Goal: Use online tool/utility: Utilize a website feature to perform a specific function

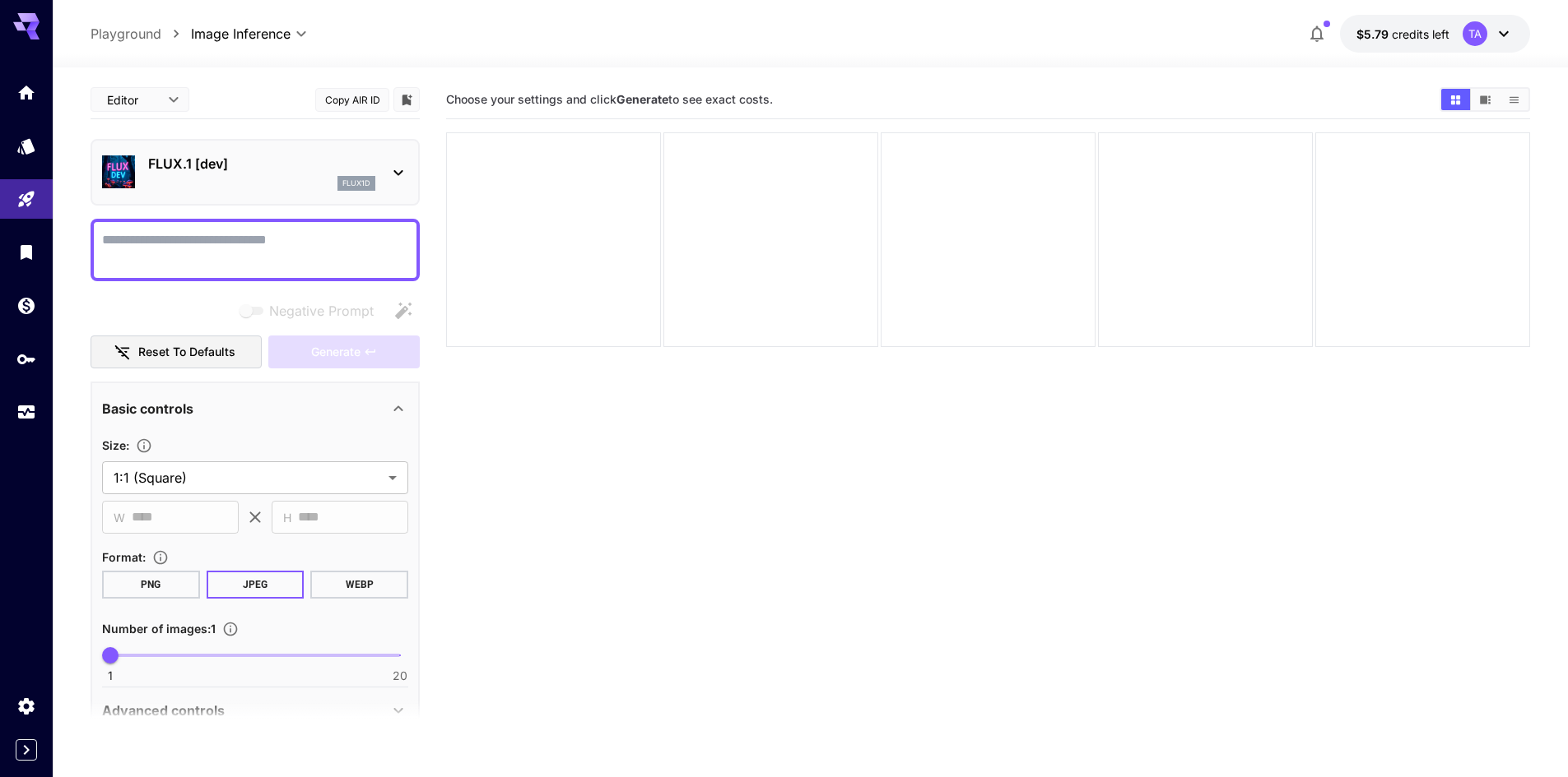
click at [253, 196] on div "FLUX.1 [dev] flux1d" at bounding box center [254, 172] width 306 height 50
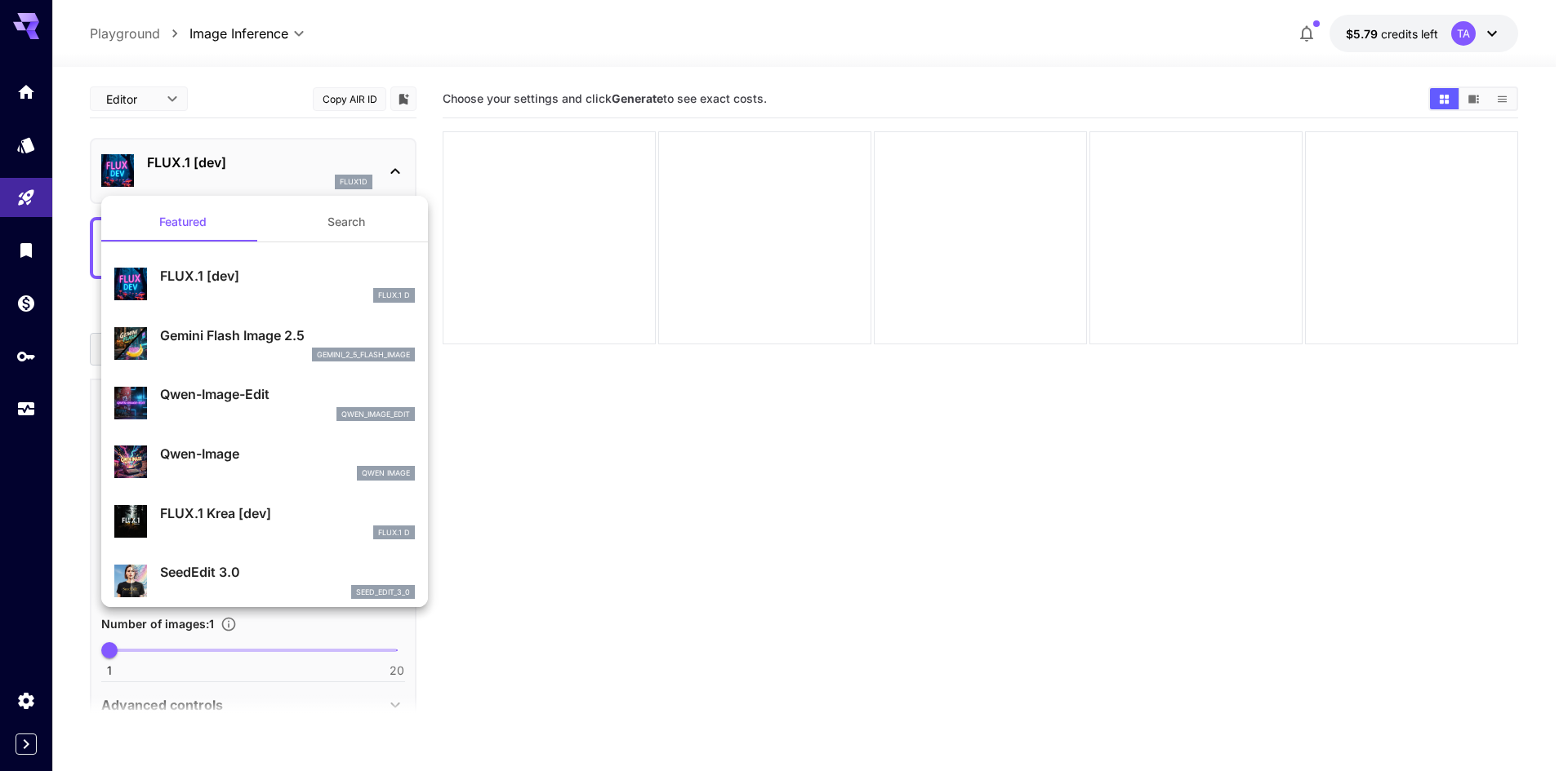
click at [227, 341] on p "Gemini Flash Image 2.5" at bounding box center [287, 336] width 255 height 20
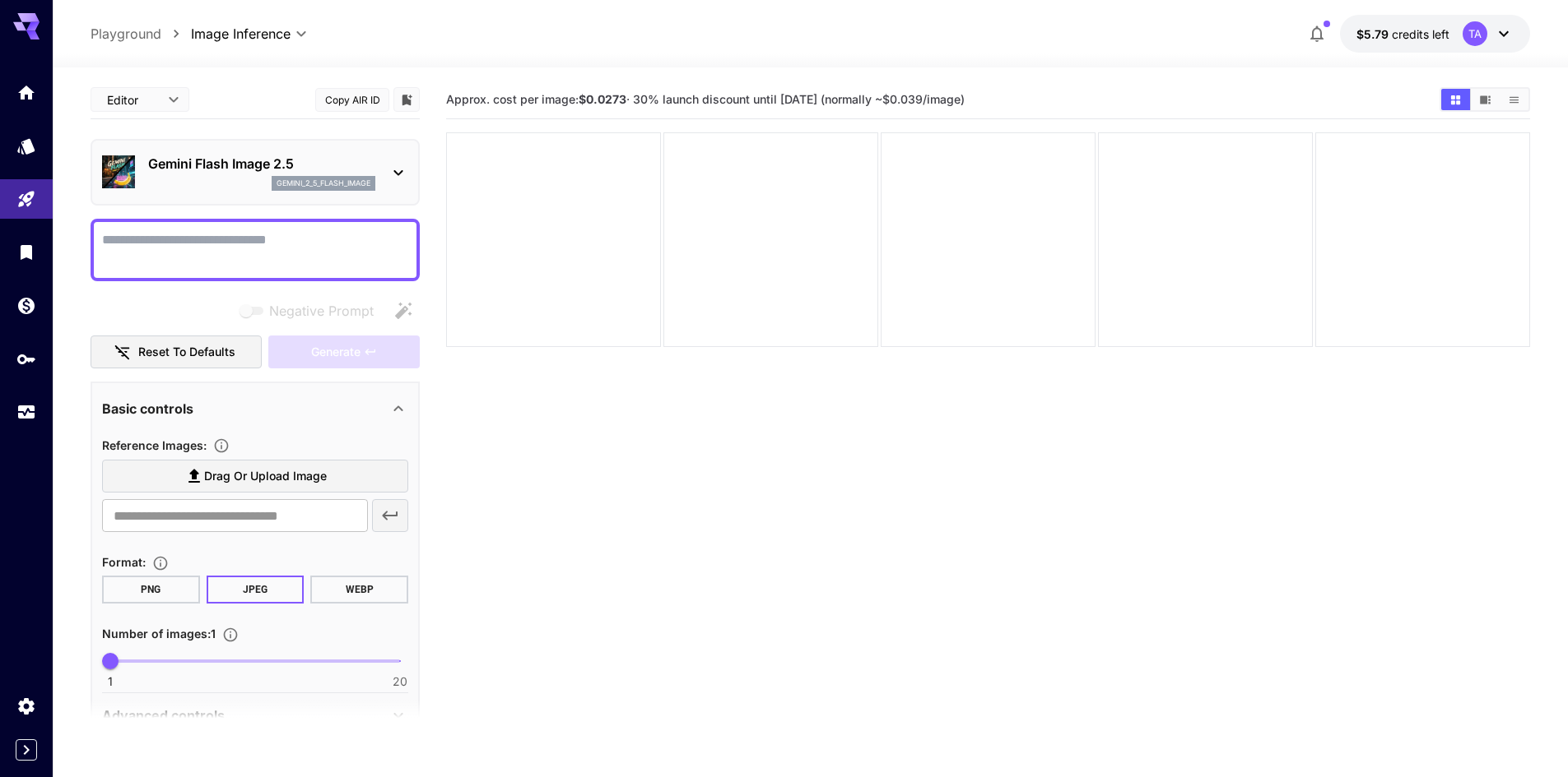
click at [270, 247] on textarea "Negative Prompt" at bounding box center [254, 249] width 306 height 39
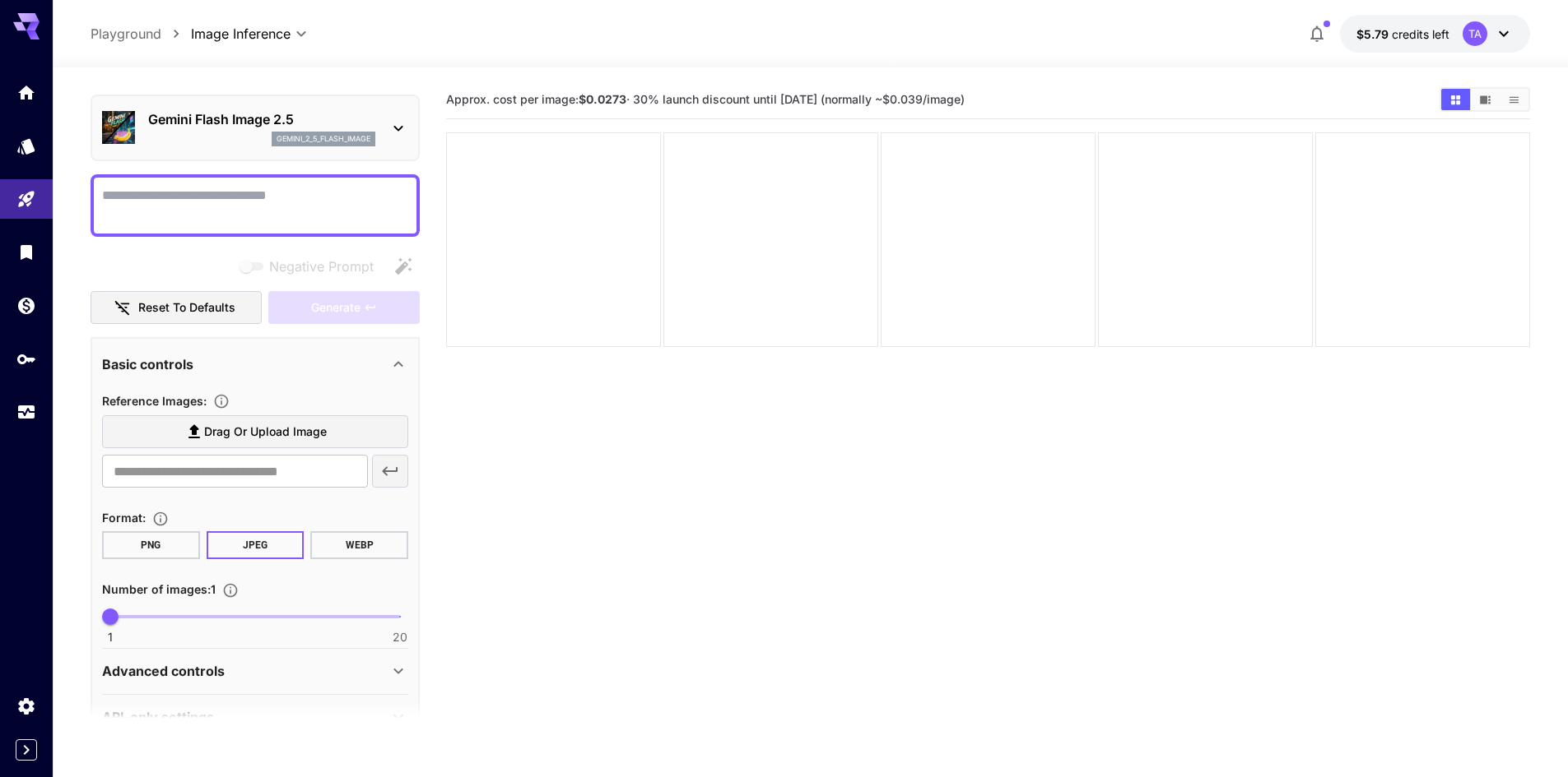
scroll to position [85, 0]
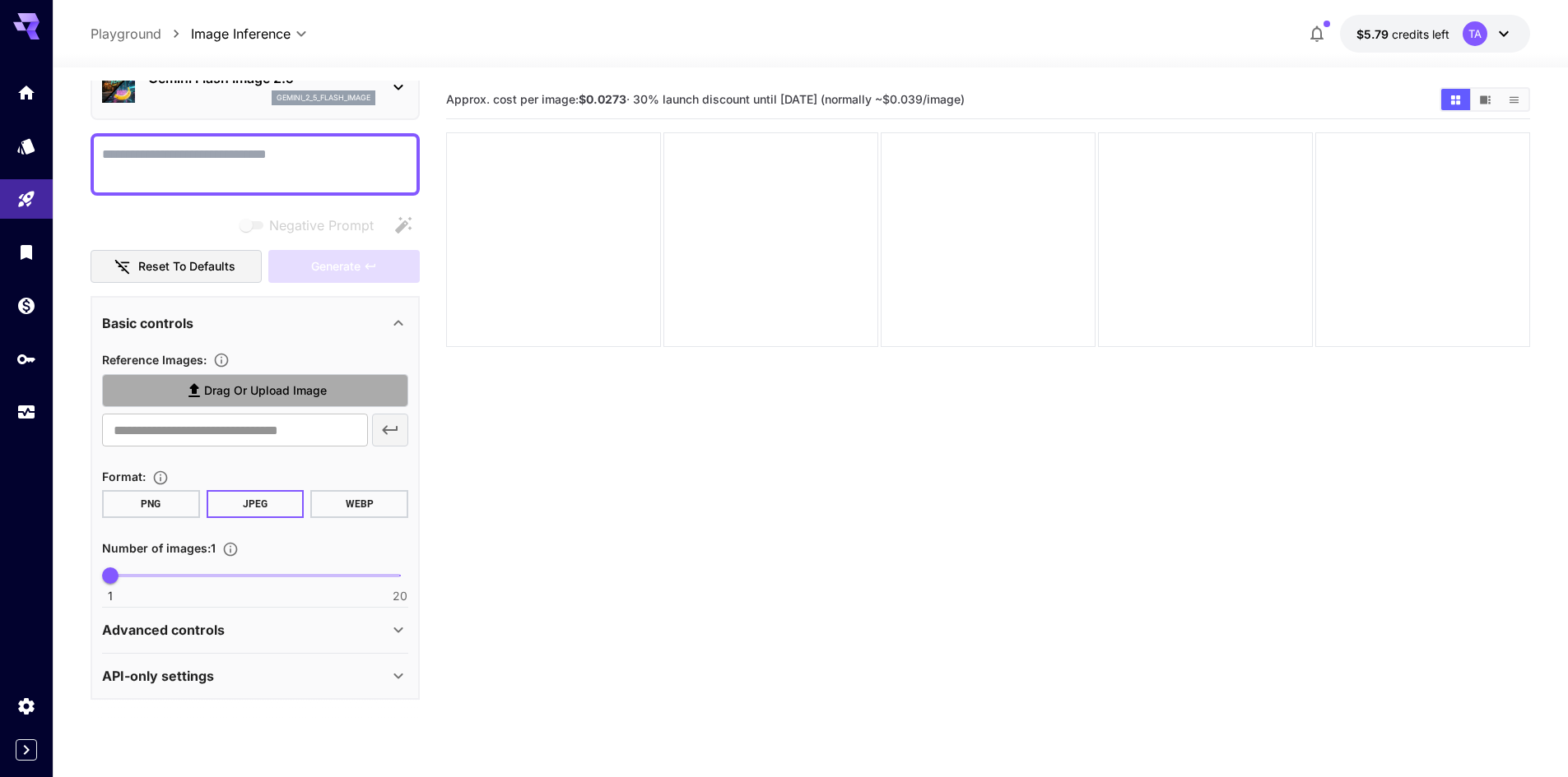
click at [219, 400] on span "Drag or upload image" at bounding box center [265, 391] width 123 height 20
click at [0, 0] on input "Drag or upload image" at bounding box center [0, 0] width 0 height 0
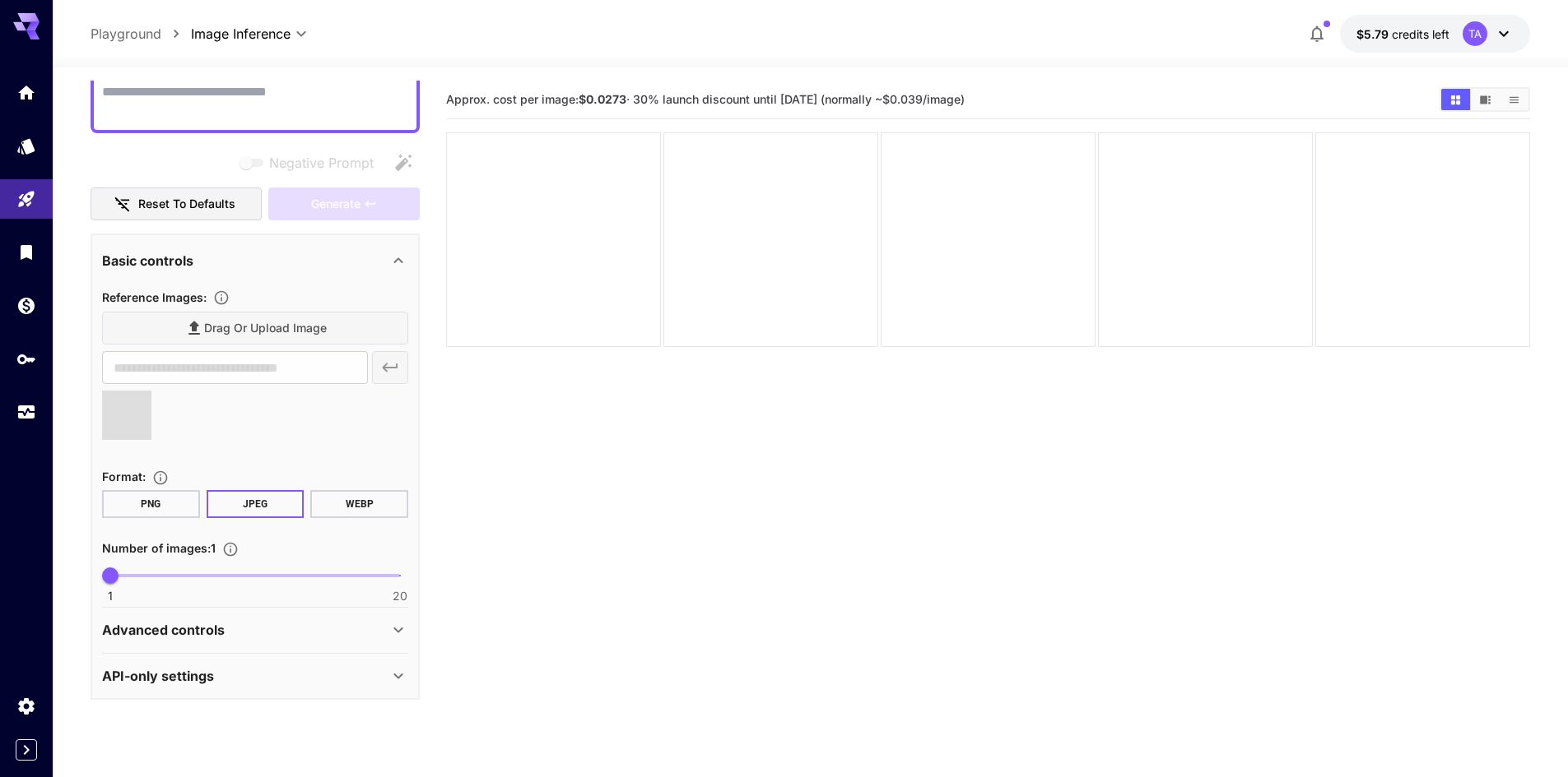
scroll to position [66, 0]
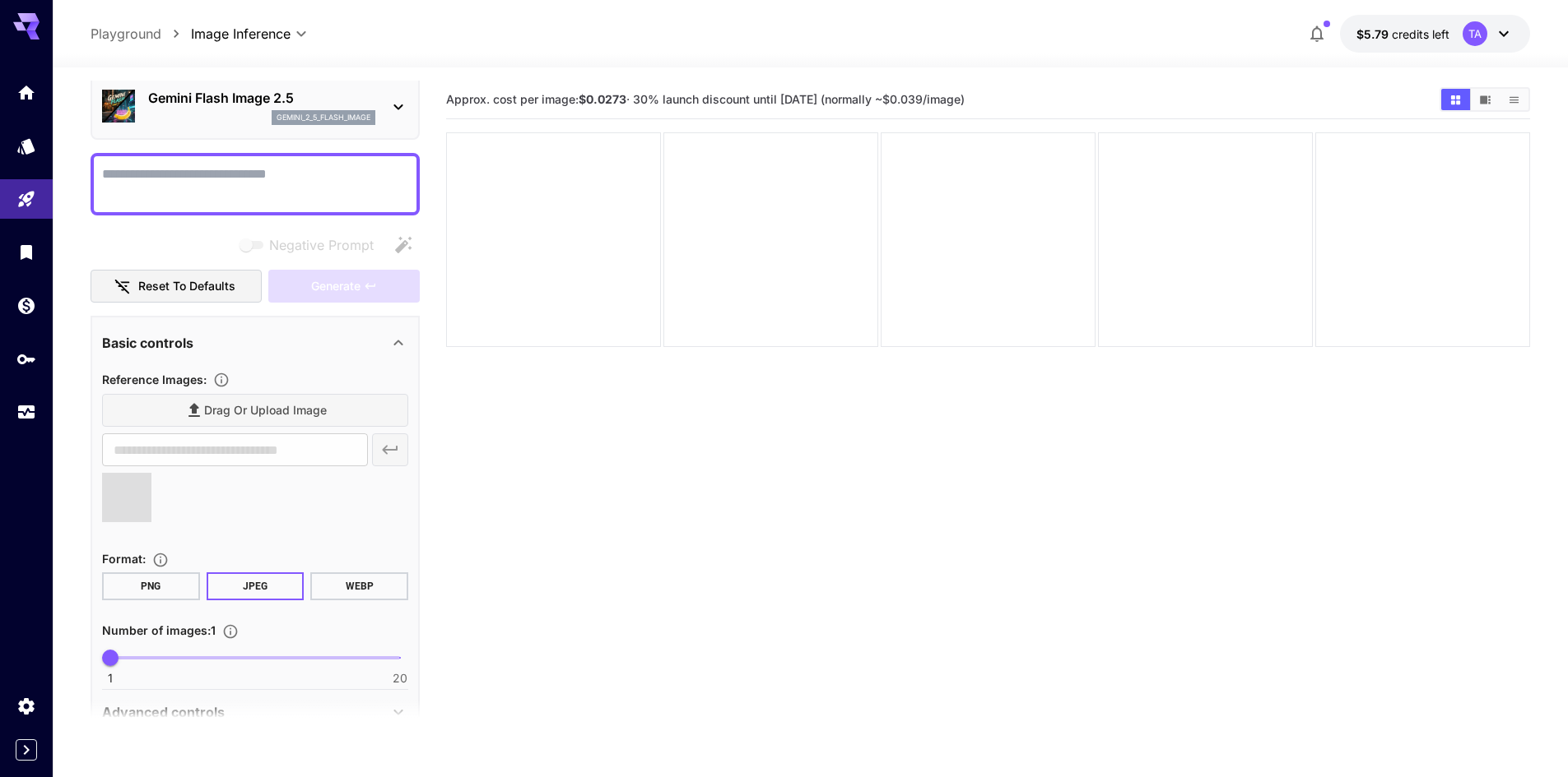
type input "**********"
drag, startPoint x: 159, startPoint y: 516, endPoint x: 149, endPoint y: 518, distance: 10.2
click at [153, 516] on icon at bounding box center [149, 519] width 20 height 20
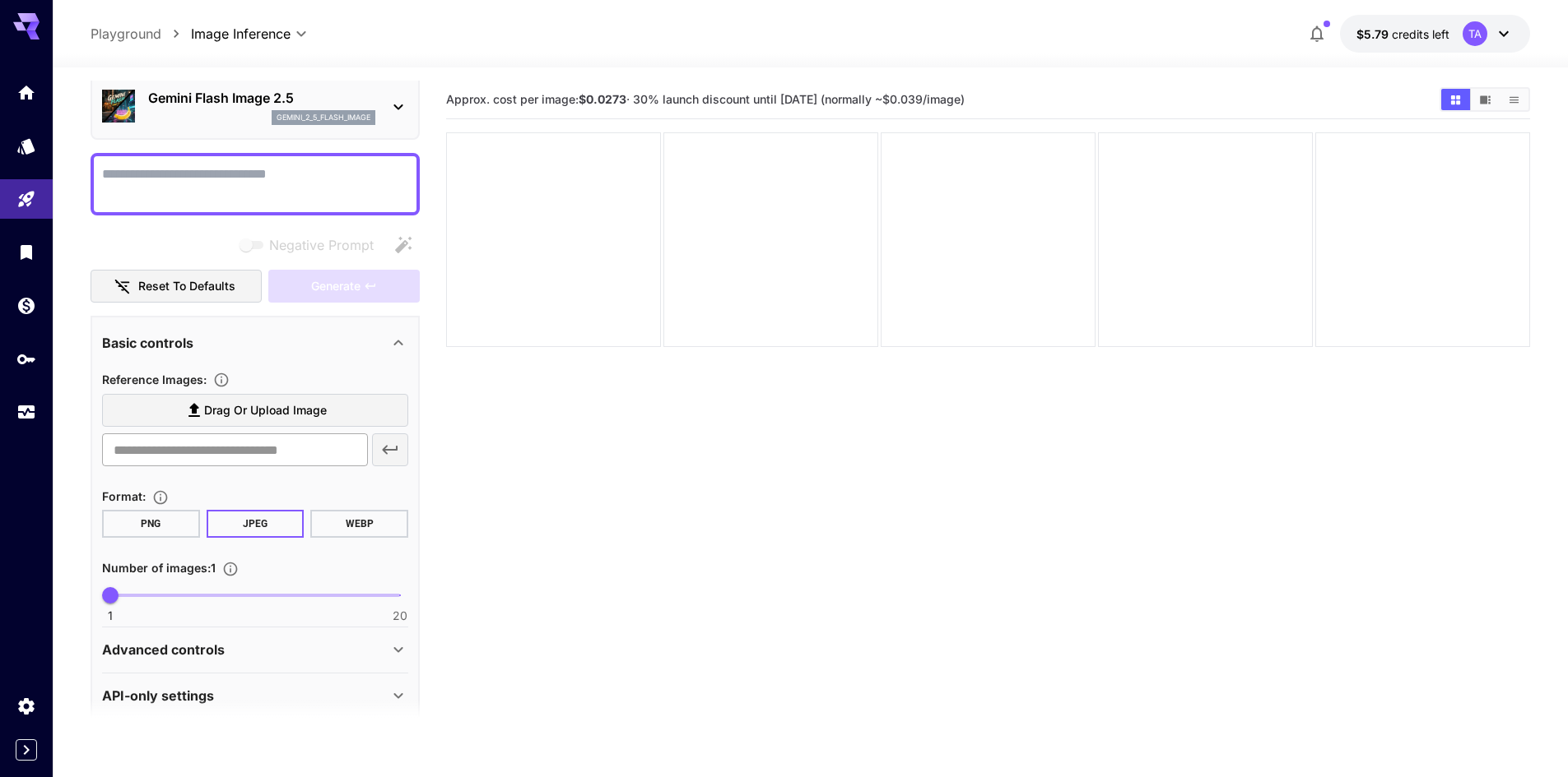
click at [224, 433] on input "text" at bounding box center [234, 449] width 265 height 33
click at [256, 406] on span "Drag or upload image" at bounding box center [265, 410] width 123 height 20
click at [0, 0] on input "Drag or upload image" at bounding box center [0, 0] width 0 height 0
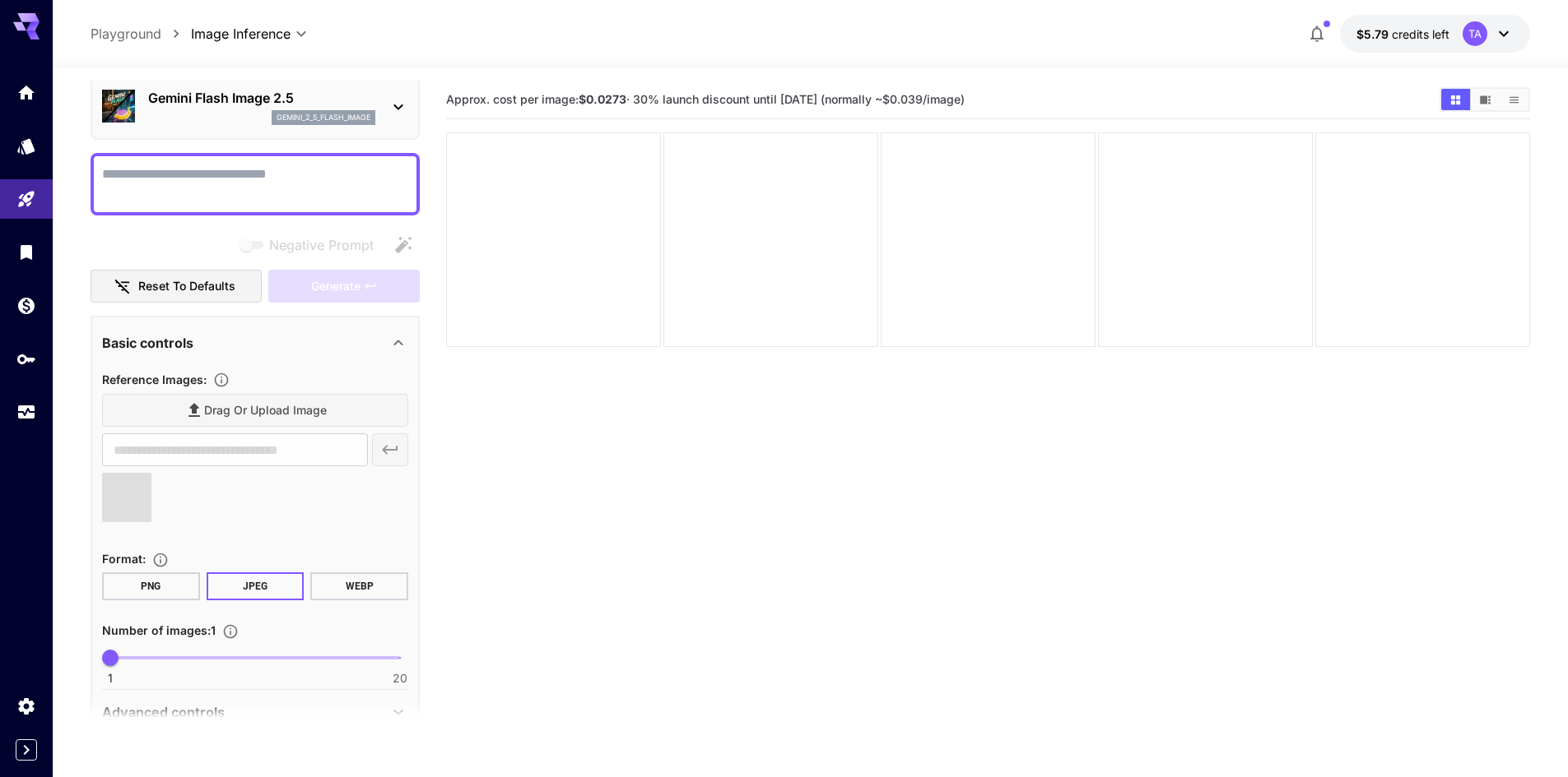
type input "**********"
click at [269, 206] on div at bounding box center [254, 184] width 329 height 62
click at [283, 189] on textarea "Negative Prompt" at bounding box center [254, 184] width 306 height 39
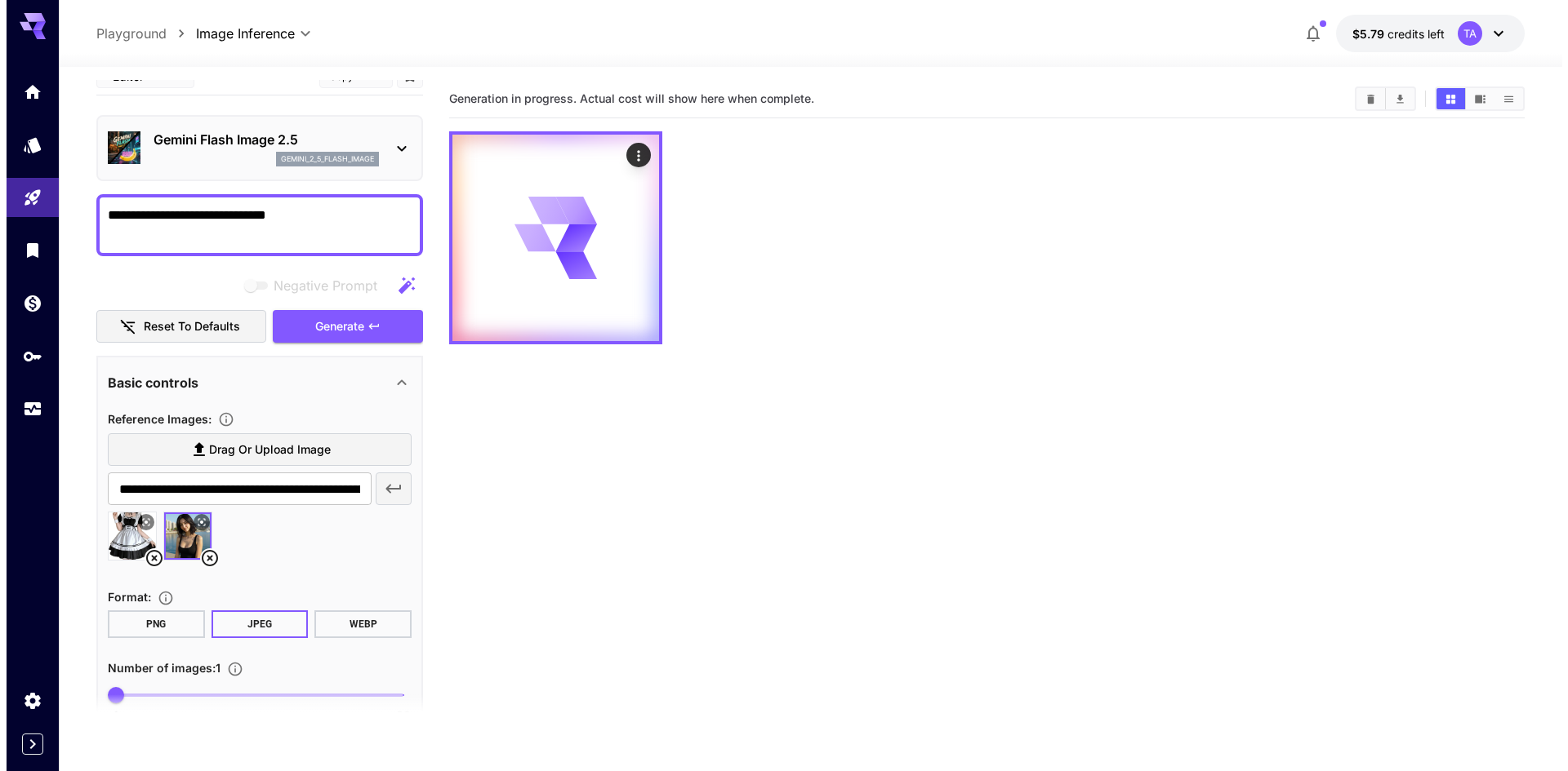
scroll to position [0, 0]
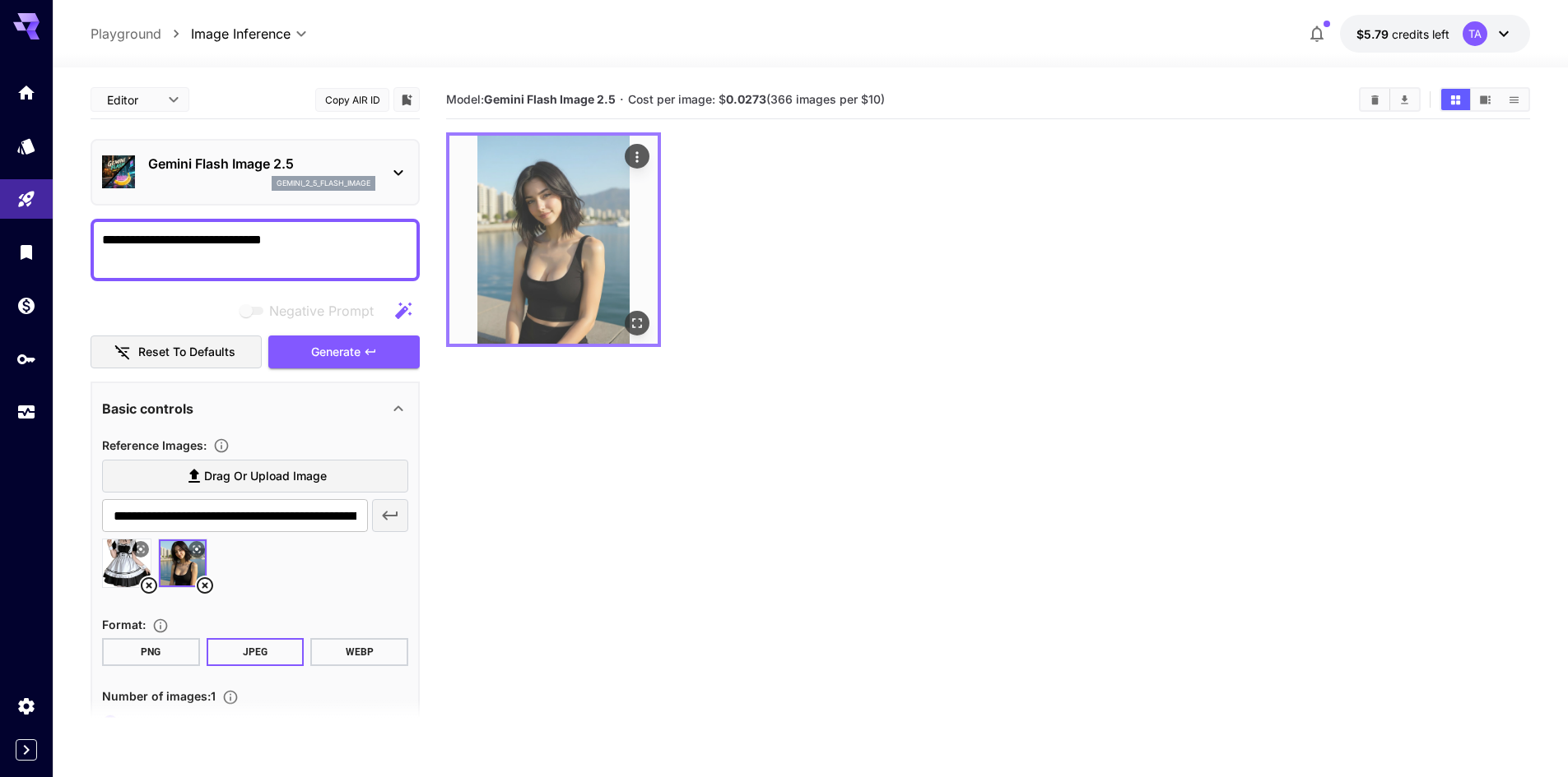
click at [649, 331] on img at bounding box center [553, 240] width 208 height 208
click at [641, 328] on icon "Open in fullscreen" at bounding box center [636, 323] width 10 height 10
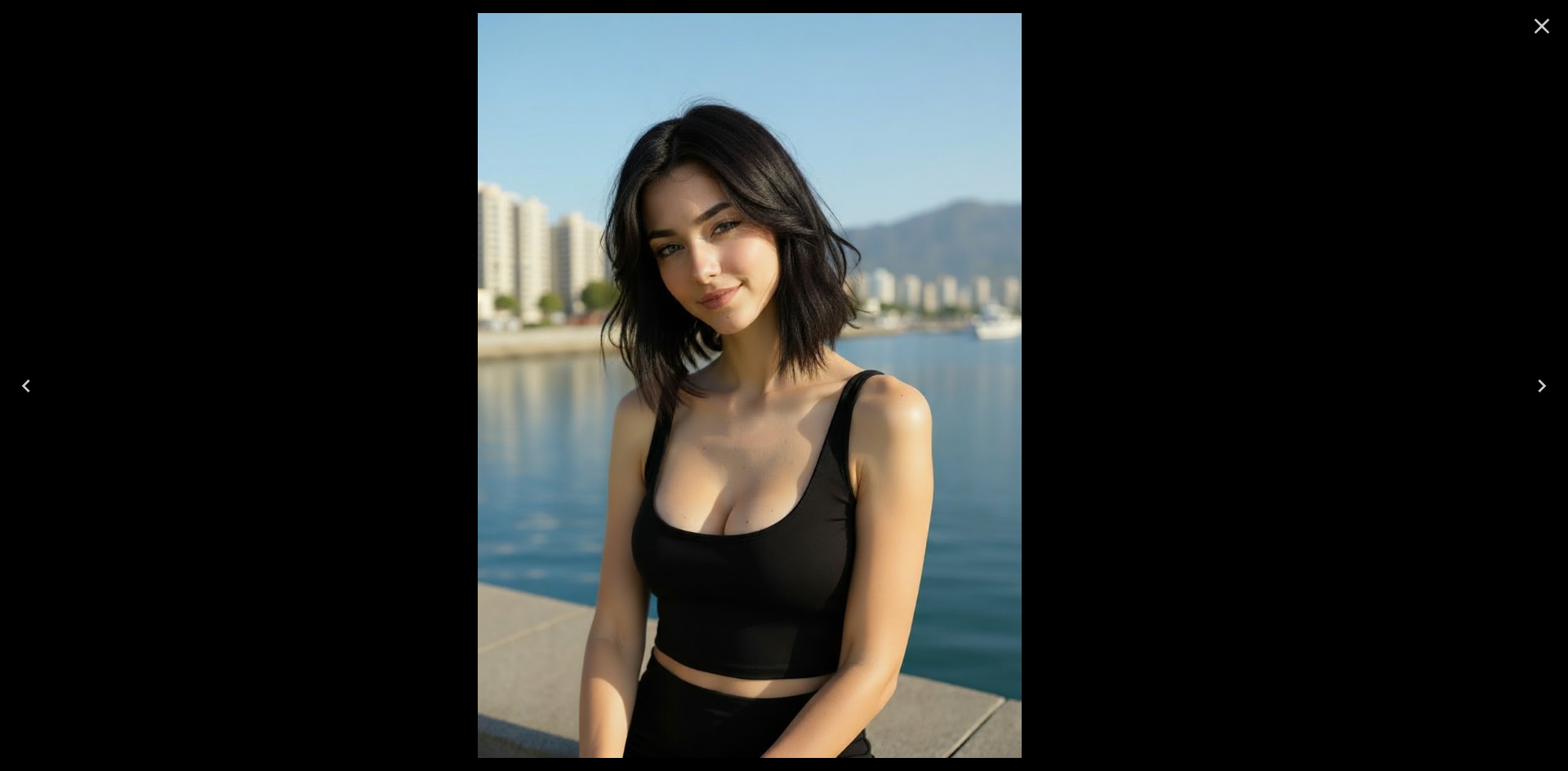
drag, startPoint x: 881, startPoint y: 243, endPoint x: 784, endPoint y: 327, distance: 128.3
click at [784, 327] on img at bounding box center [749, 386] width 544 height 745
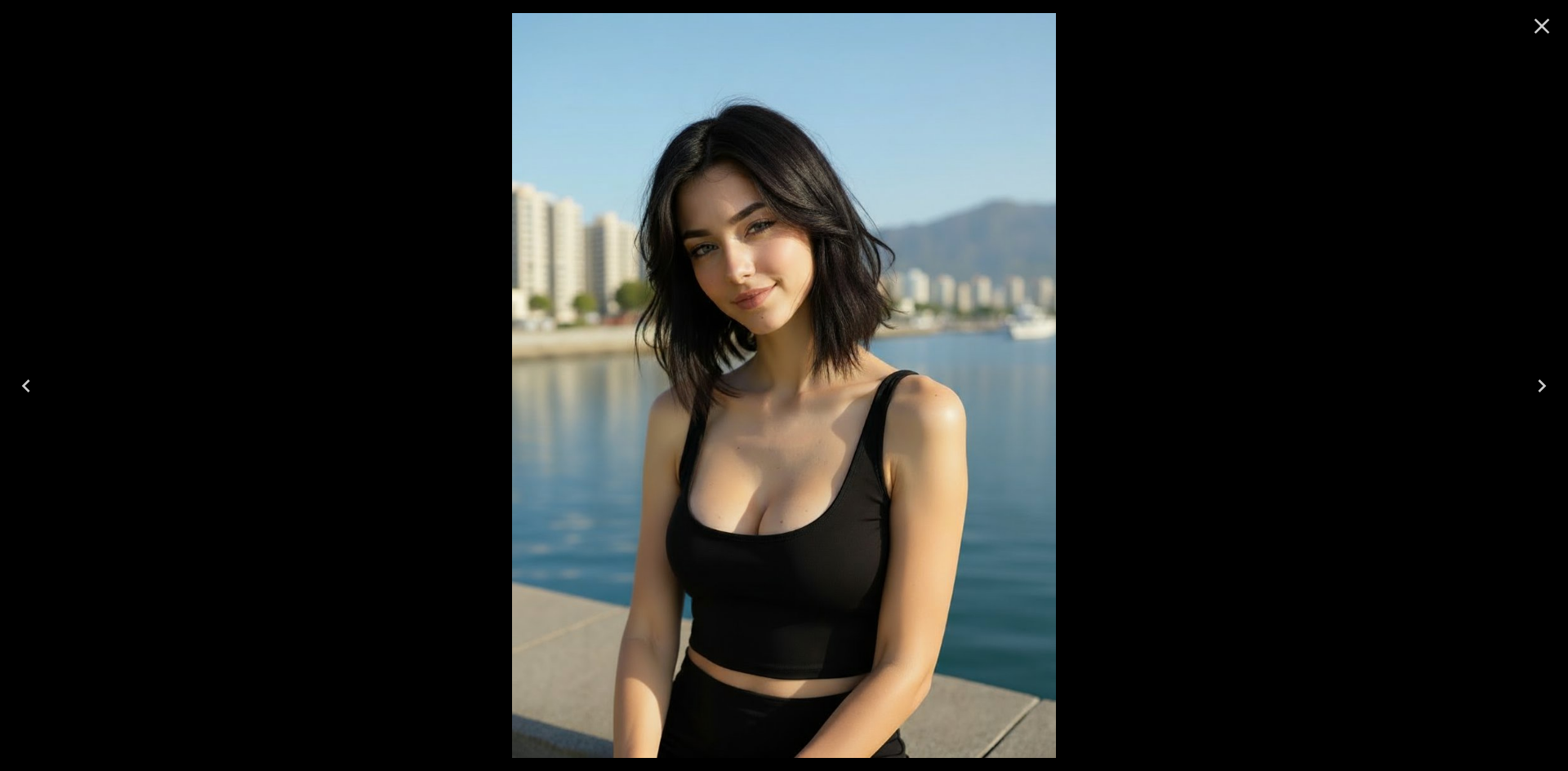
click at [1539, 22] on icon "Close" at bounding box center [1540, 26] width 26 height 26
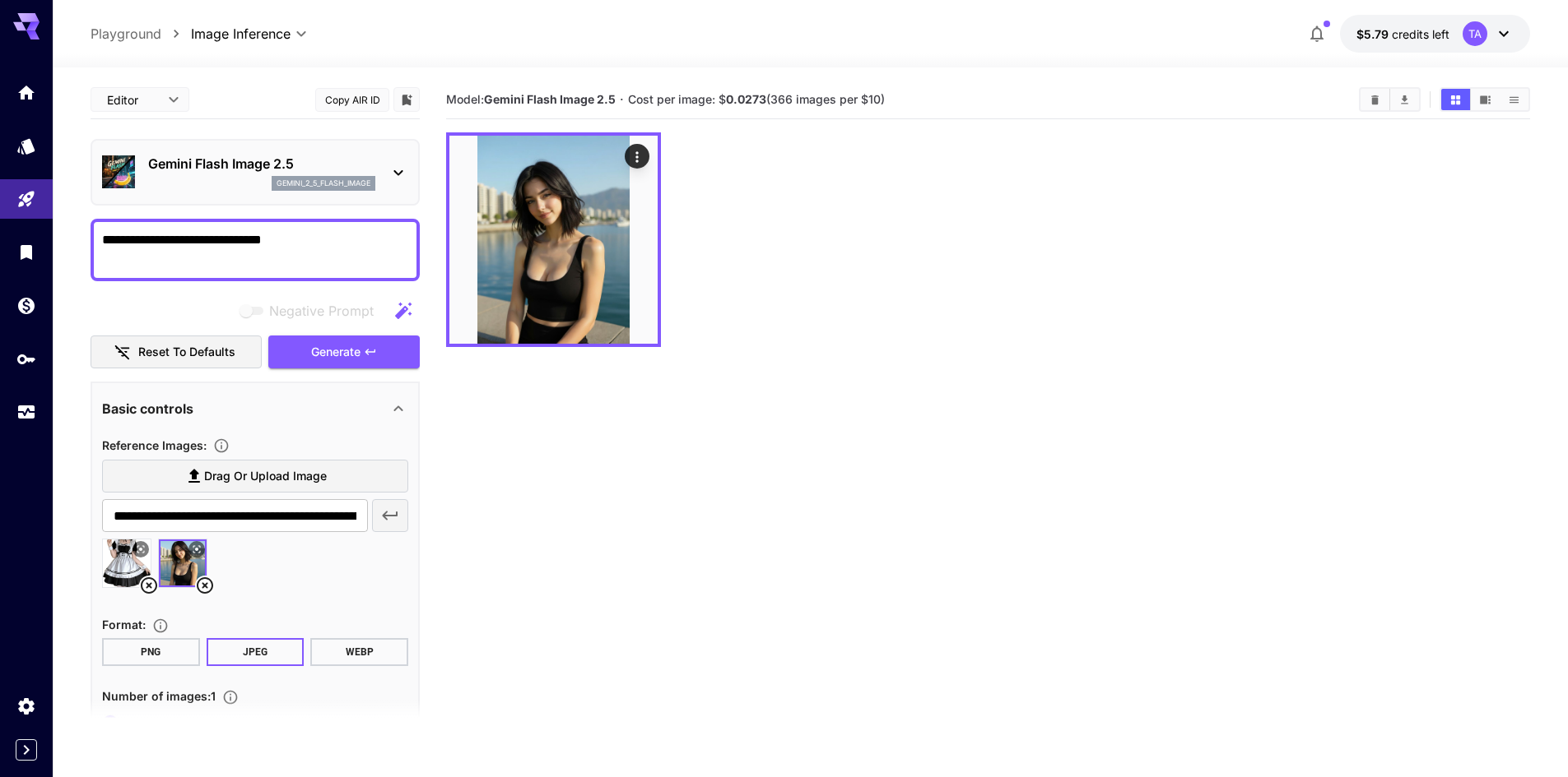
click at [206, 235] on textarea "**********" at bounding box center [254, 249] width 306 height 39
click at [233, 230] on textarea "**********" at bounding box center [254, 249] width 306 height 39
click at [231, 230] on textarea "**********" at bounding box center [254, 249] width 306 height 39
type textarea "**********"
click at [399, 357] on button "Generate" at bounding box center [344, 352] width 151 height 34
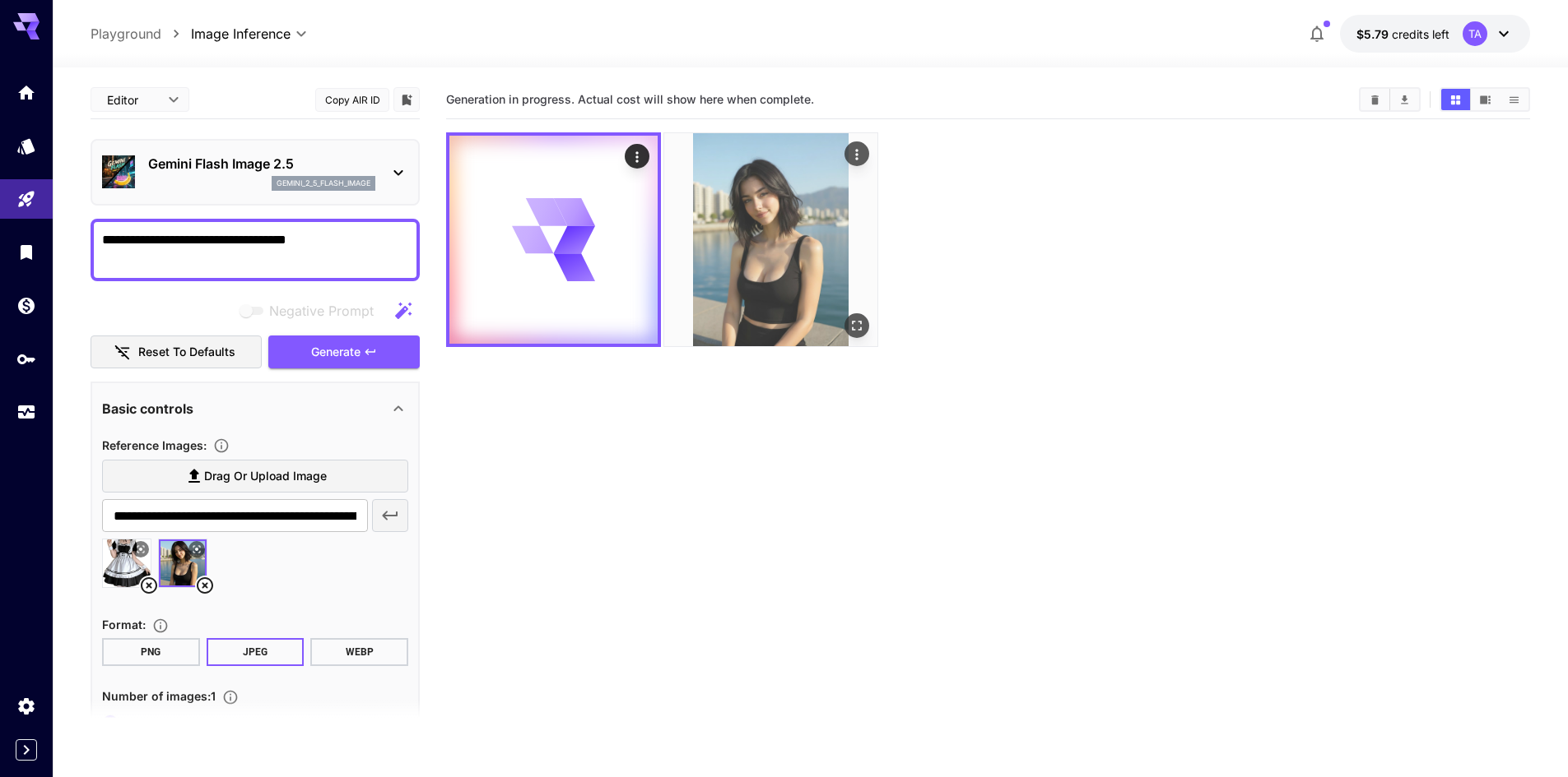
click at [723, 275] on img at bounding box center [771, 240] width 213 height 213
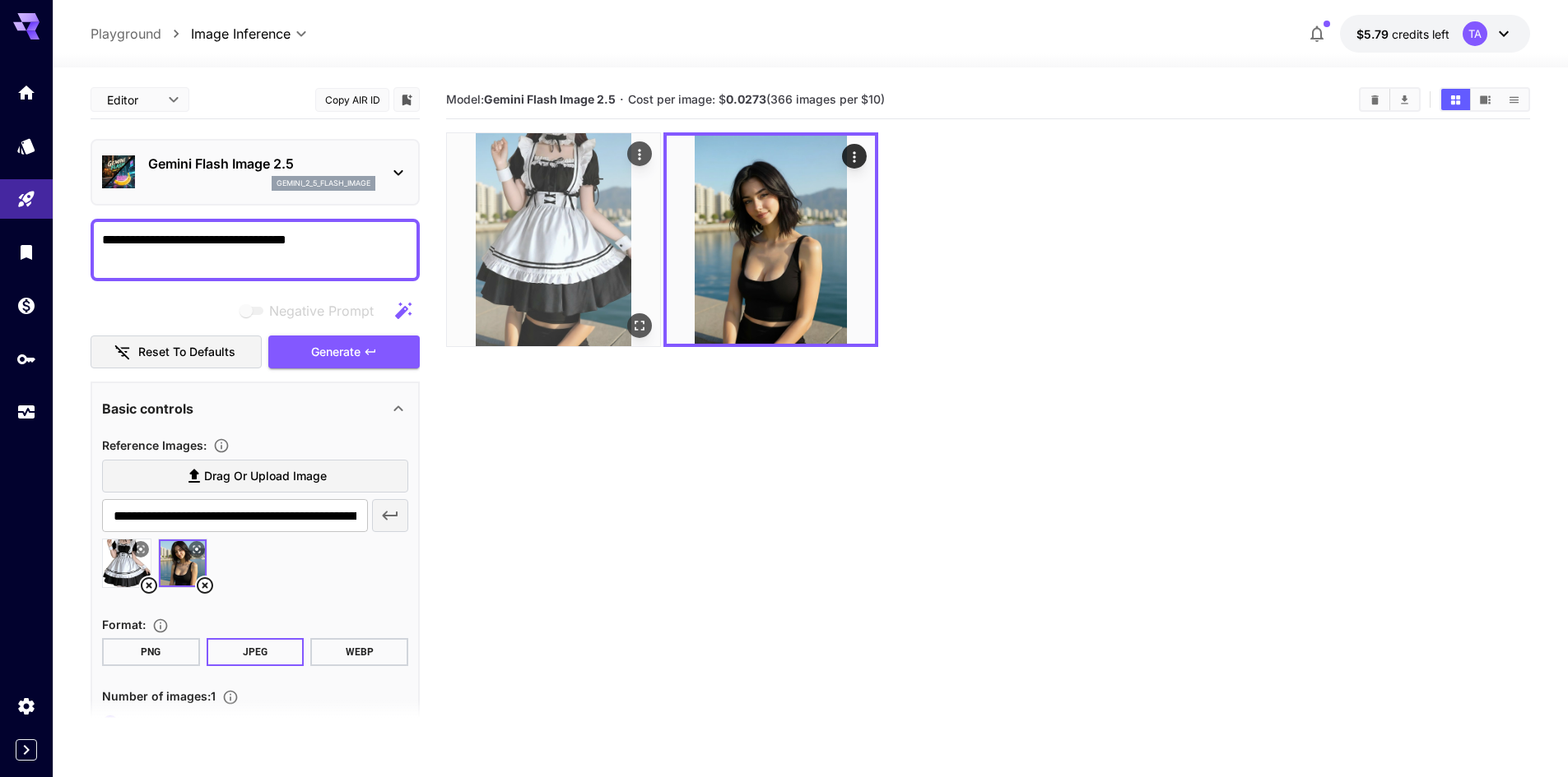
click at [543, 298] on img at bounding box center [553, 240] width 213 height 213
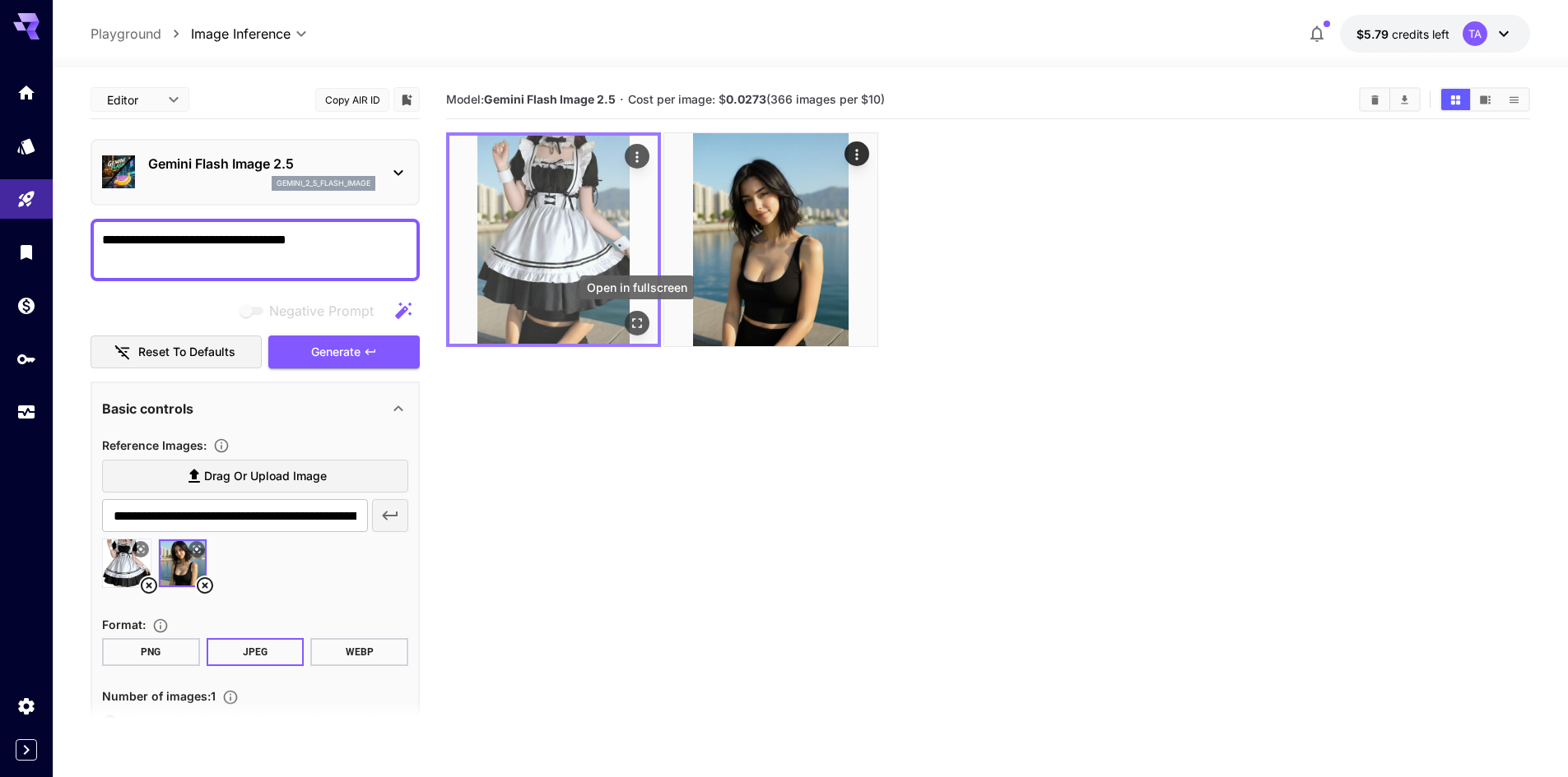
click at [639, 324] on icon "Open in fullscreen" at bounding box center [636, 323] width 16 height 16
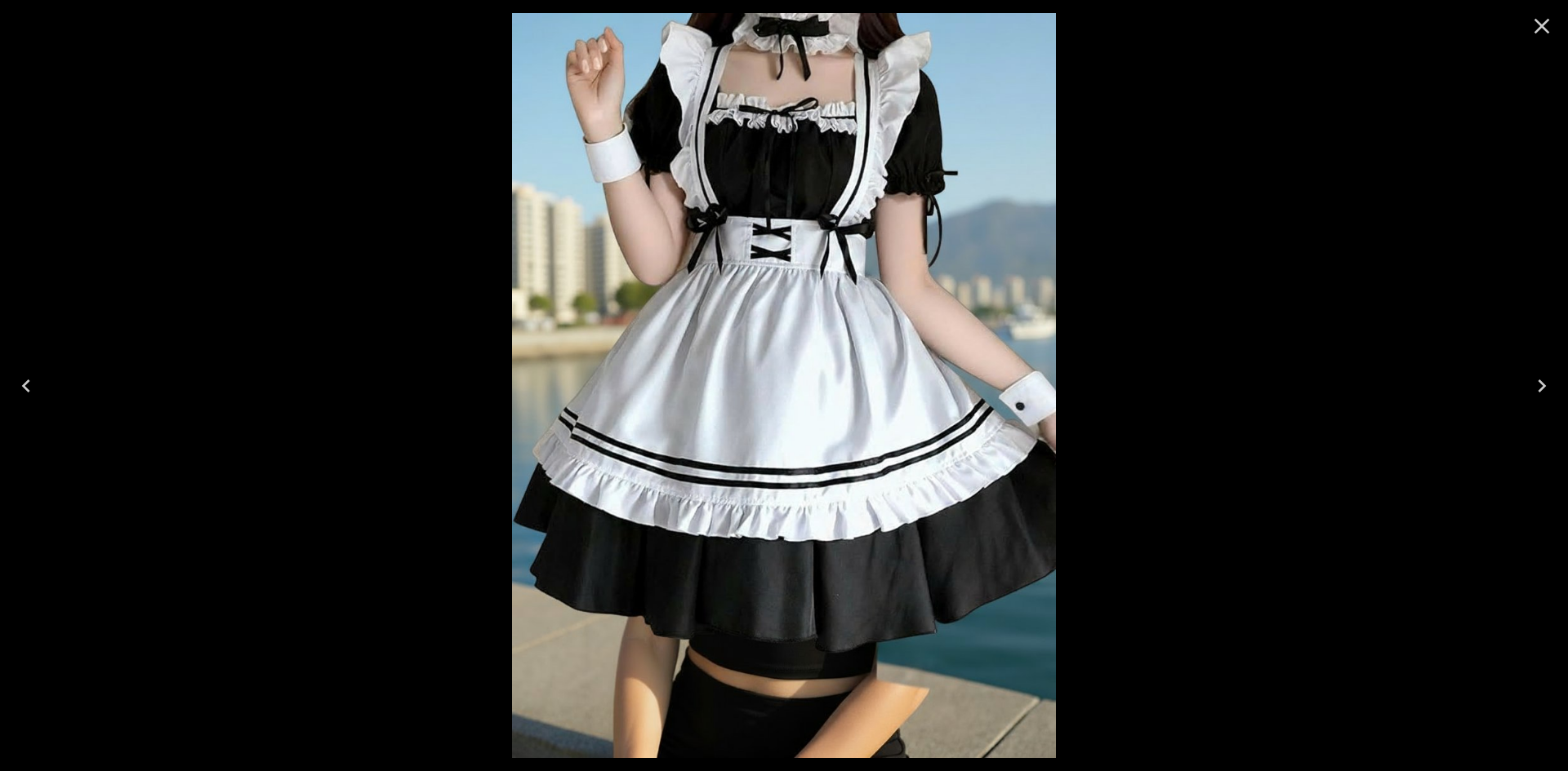
click at [1541, 35] on icon "Close" at bounding box center [1540, 26] width 26 height 26
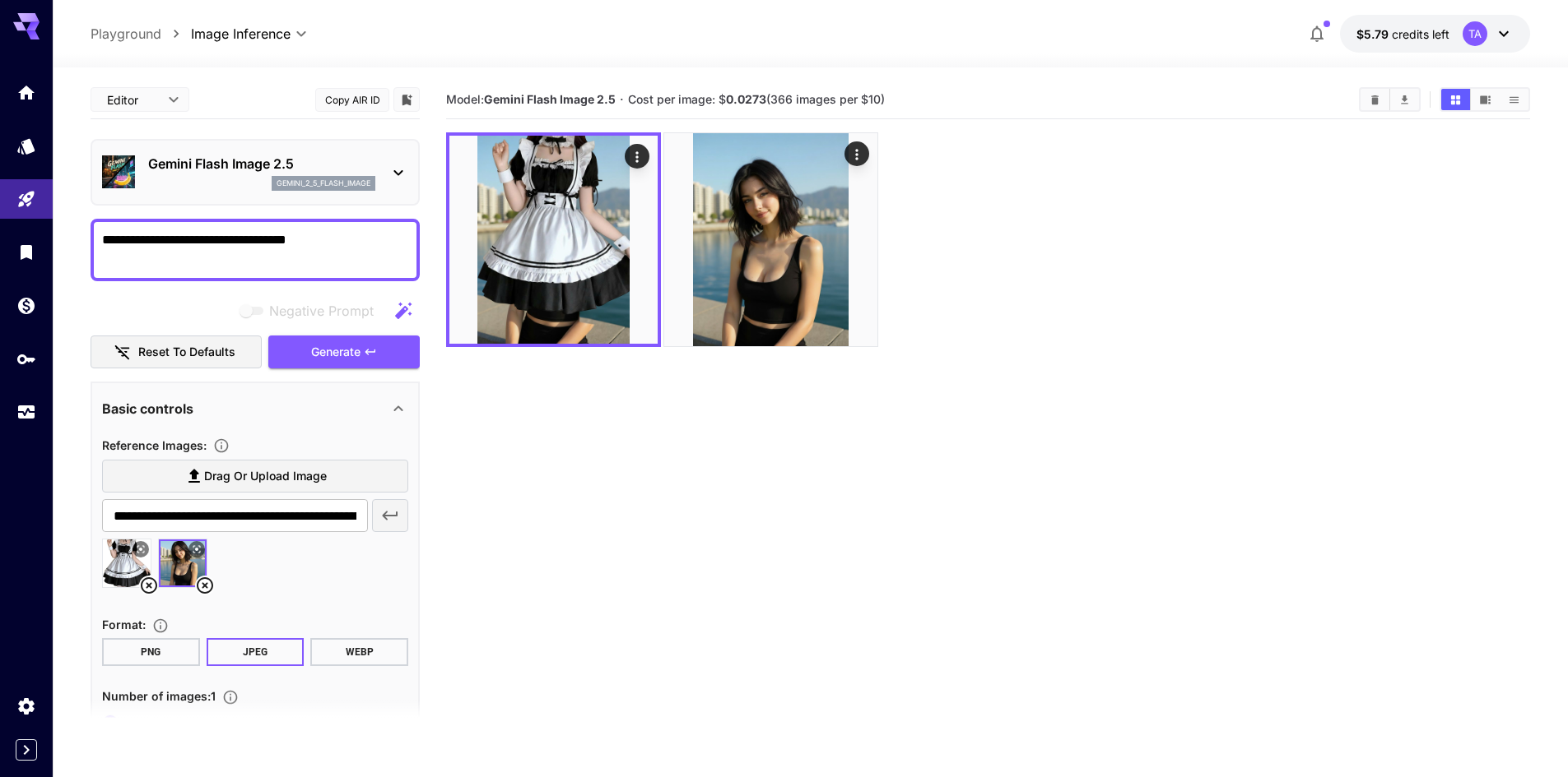
click at [150, 579] on icon at bounding box center [149, 585] width 16 height 16
click at [204, 240] on textarea "**********" at bounding box center [254, 249] width 306 height 39
click at [340, 346] on span "Generate" at bounding box center [336, 352] width 50 height 20
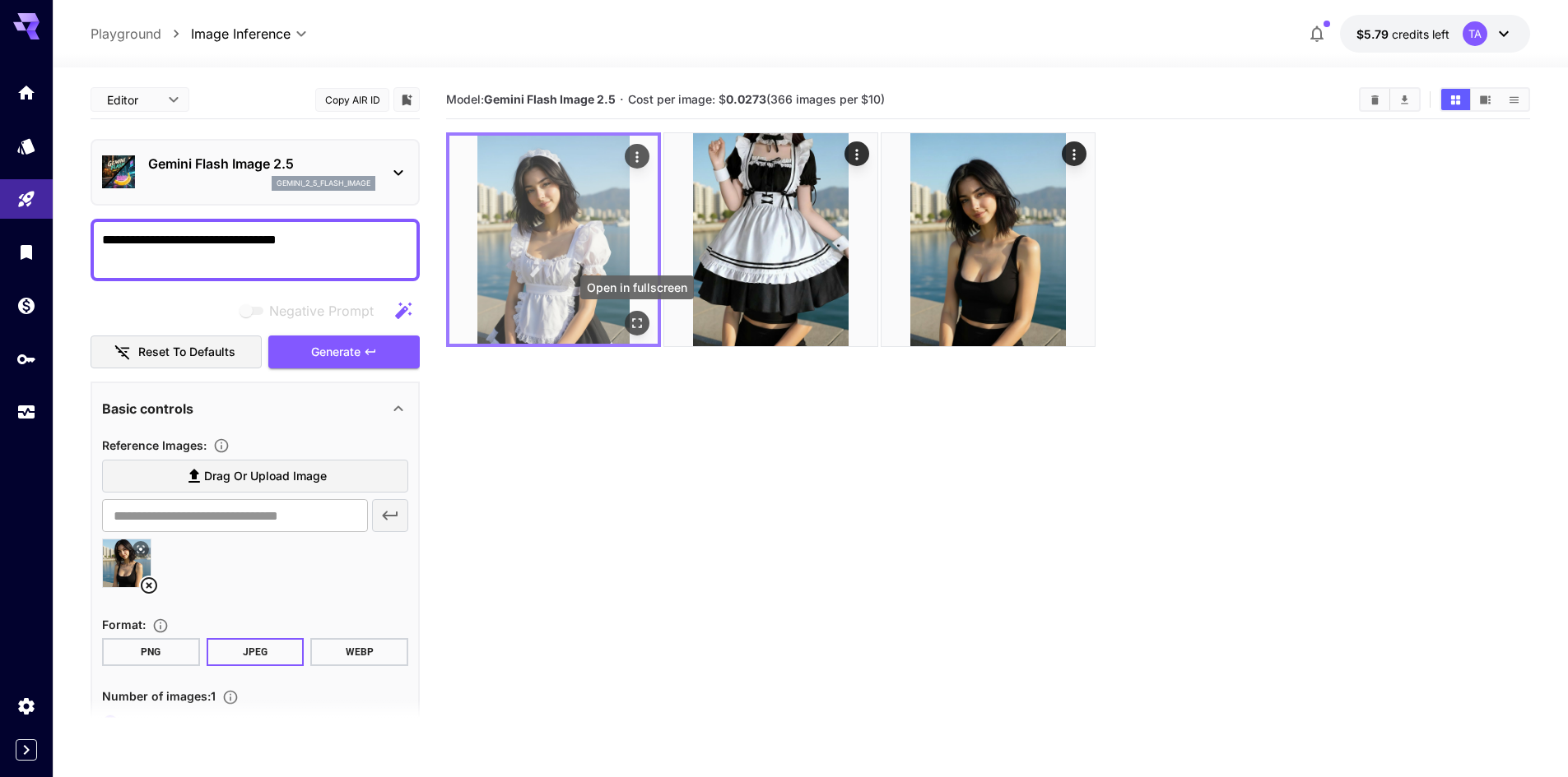
click at [643, 324] on icon "Open in fullscreen" at bounding box center [636, 323] width 16 height 16
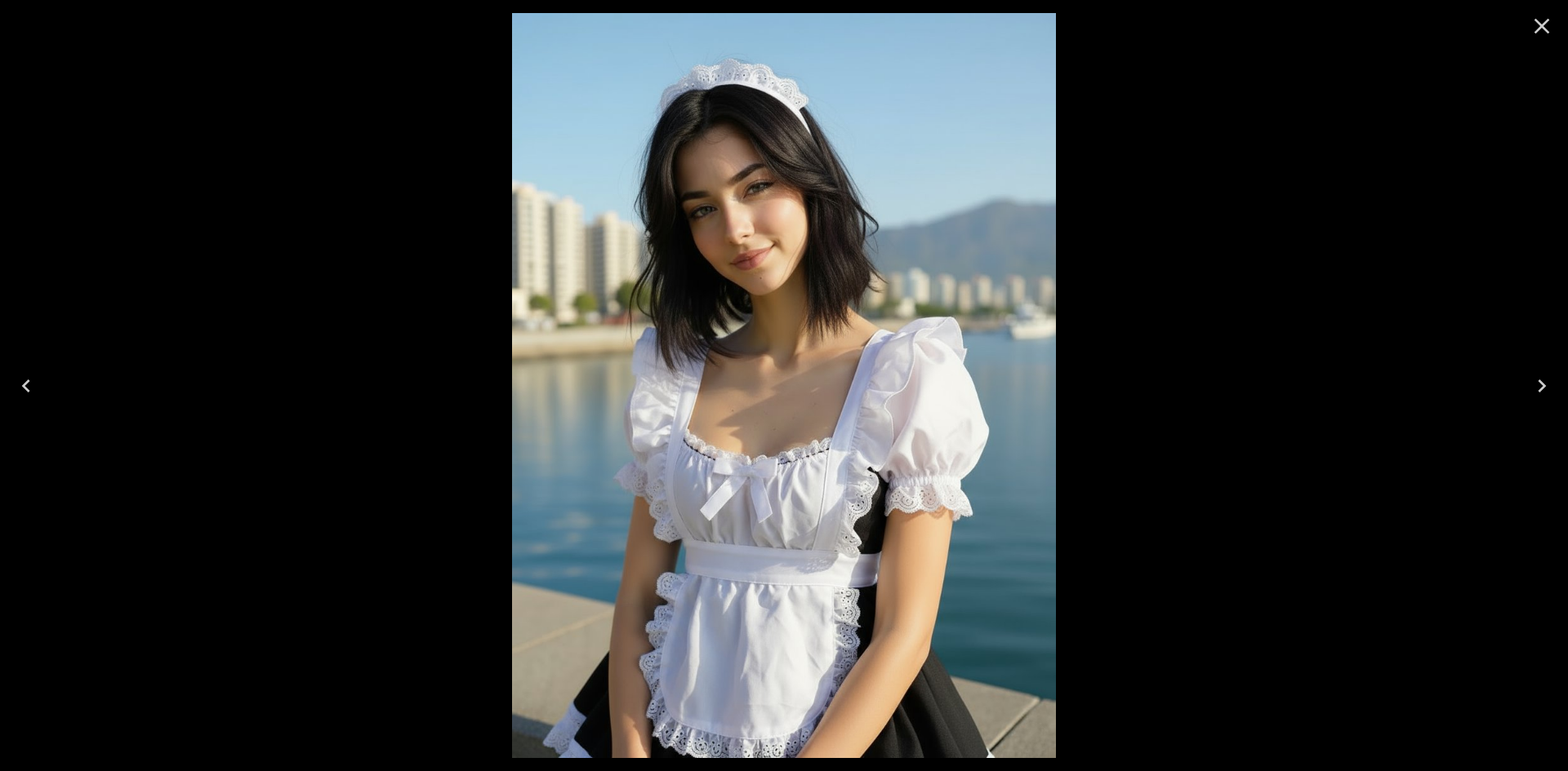
drag, startPoint x: 1519, startPoint y: 34, endPoint x: 1528, endPoint y: 31, distance: 9.5
click at [1524, 34] on div at bounding box center [1541, 26] width 52 height 52
click at [1528, 31] on icon "Close" at bounding box center [1540, 26] width 26 height 26
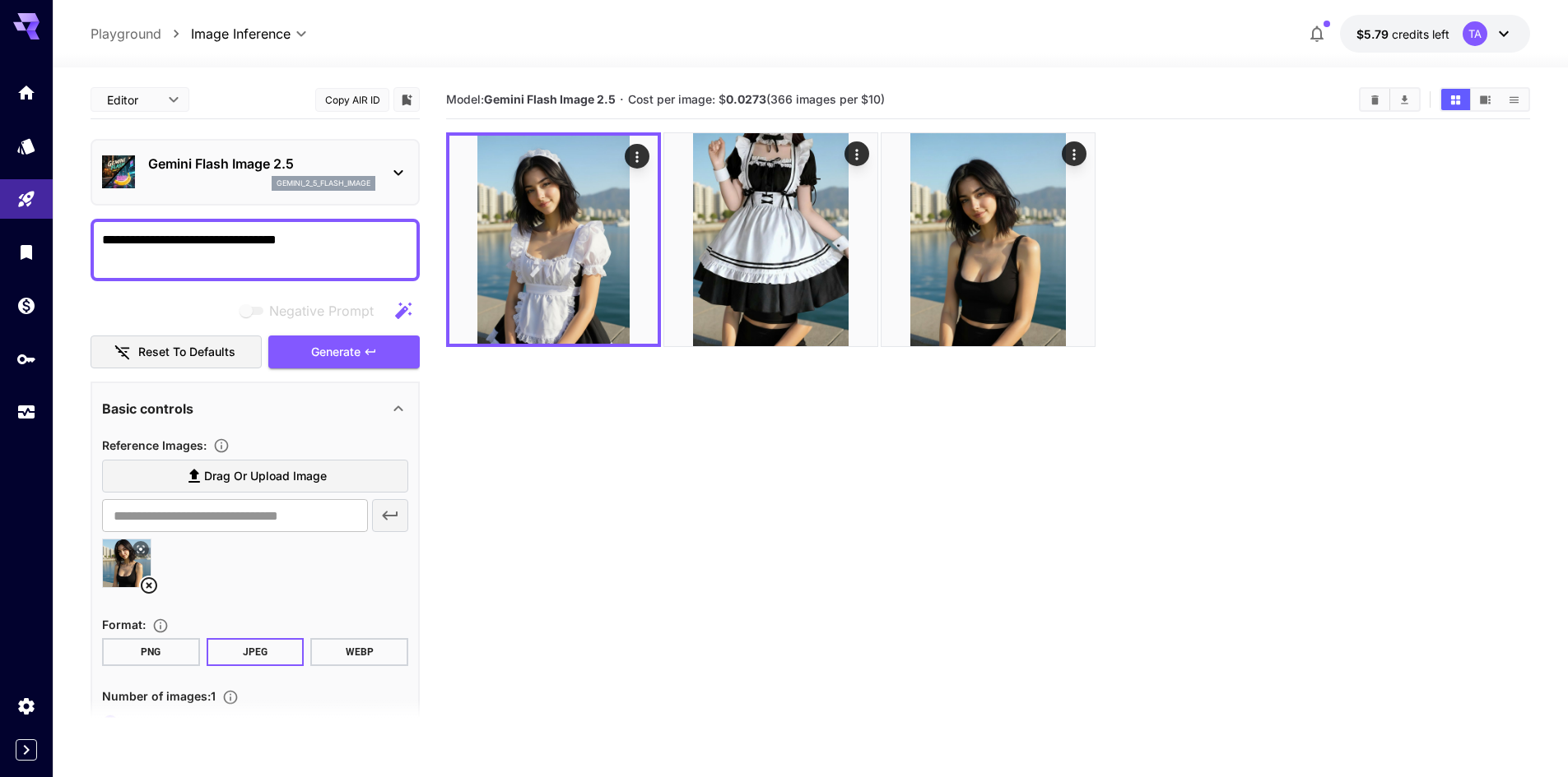
click at [343, 243] on textarea "**********" at bounding box center [254, 249] width 306 height 39
type textarea "**********"
click at [319, 343] on span "Generate" at bounding box center [336, 352] width 50 height 20
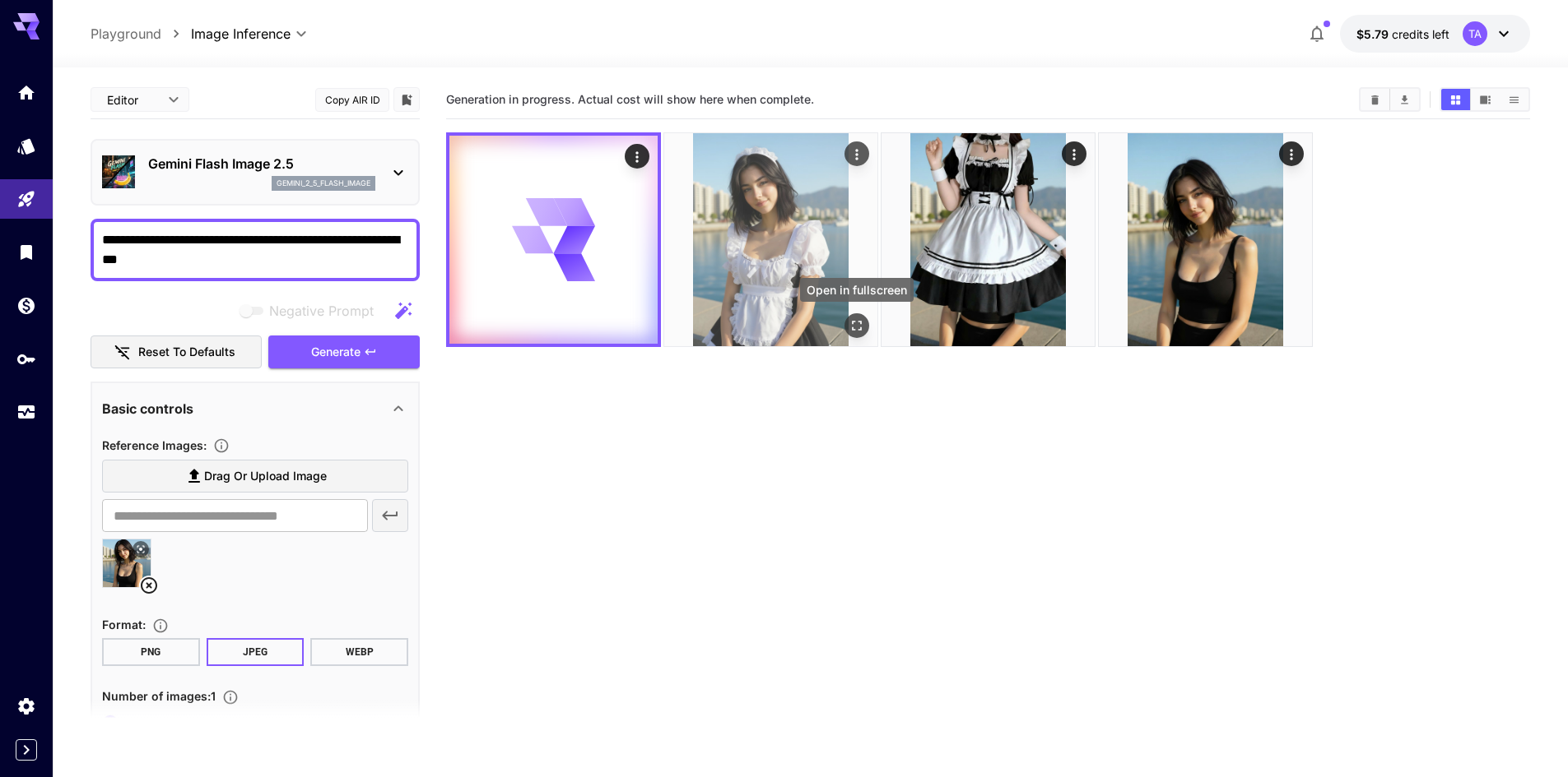
click at [855, 330] on icon "Open in fullscreen" at bounding box center [857, 326] width 10 height 10
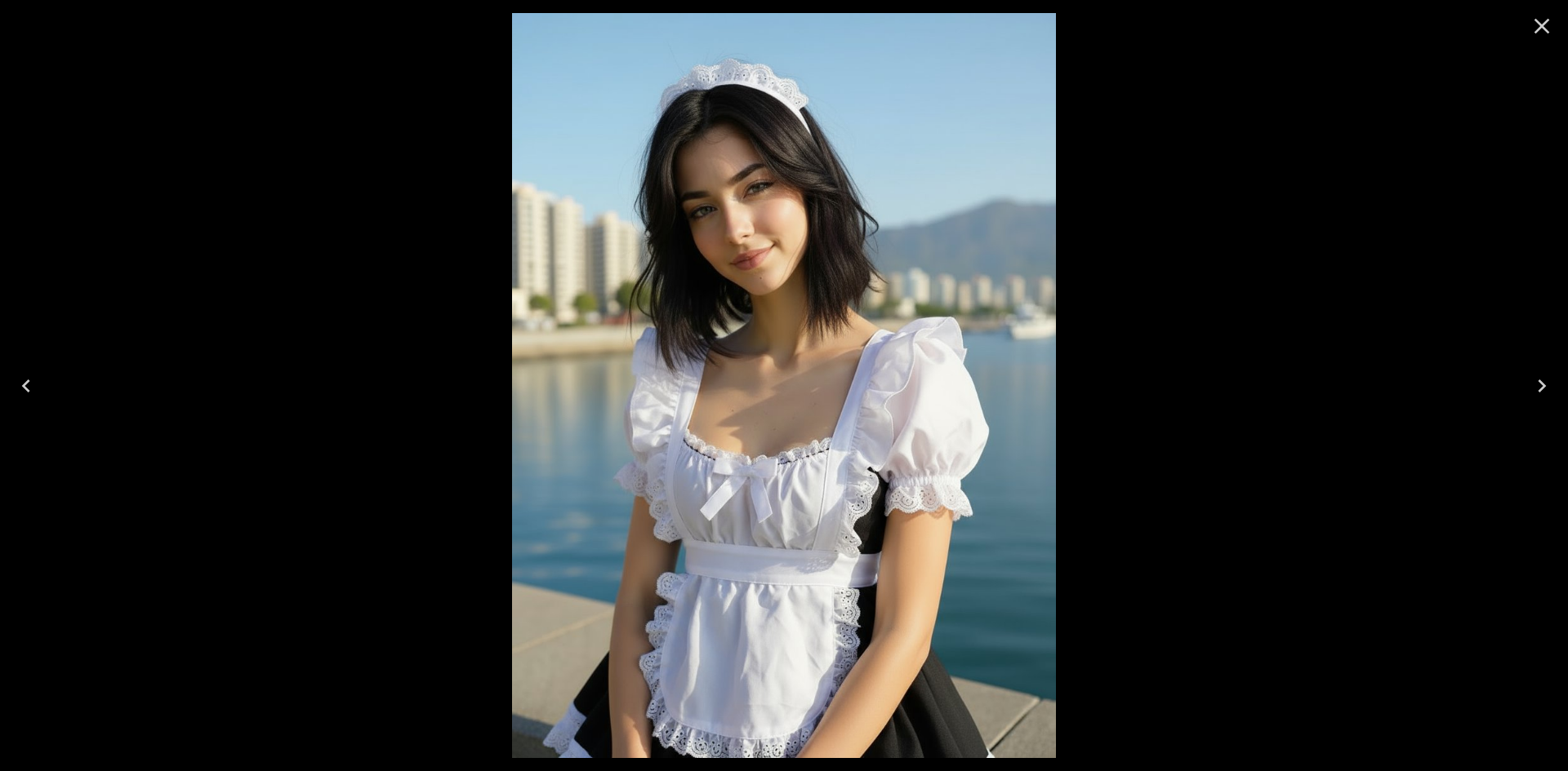
click at [1542, 31] on icon "Close" at bounding box center [1540, 26] width 26 height 26
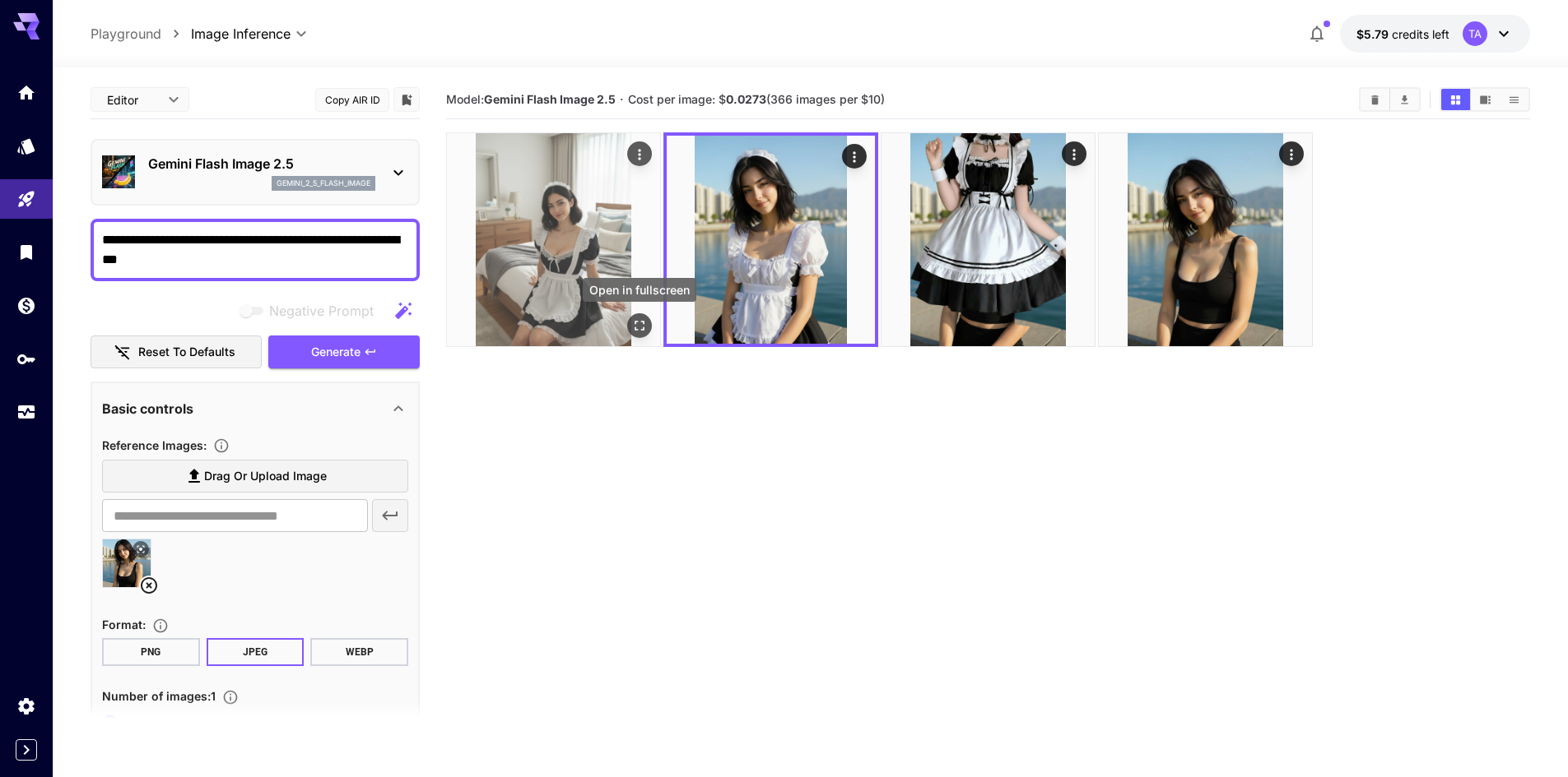
click at [634, 322] on icon "Open in fullscreen" at bounding box center [639, 326] width 10 height 10
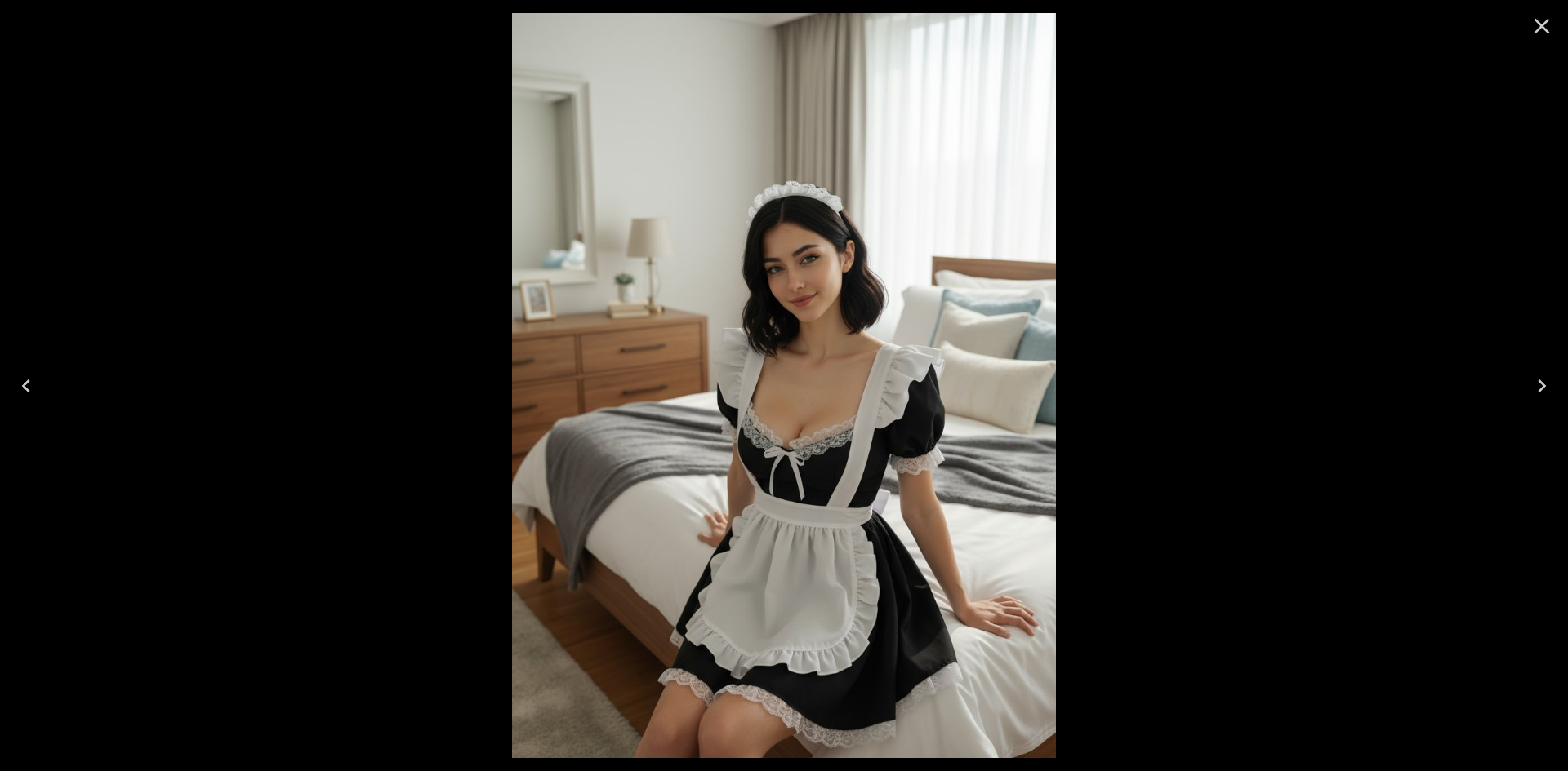
drag, startPoint x: 806, startPoint y: 160, endPoint x: 757, endPoint y: 222, distance: 79.0
click at [757, 222] on img at bounding box center [784, 386] width 544 height 745
click at [1541, 373] on icon "Next" at bounding box center [1540, 385] width 26 height 26
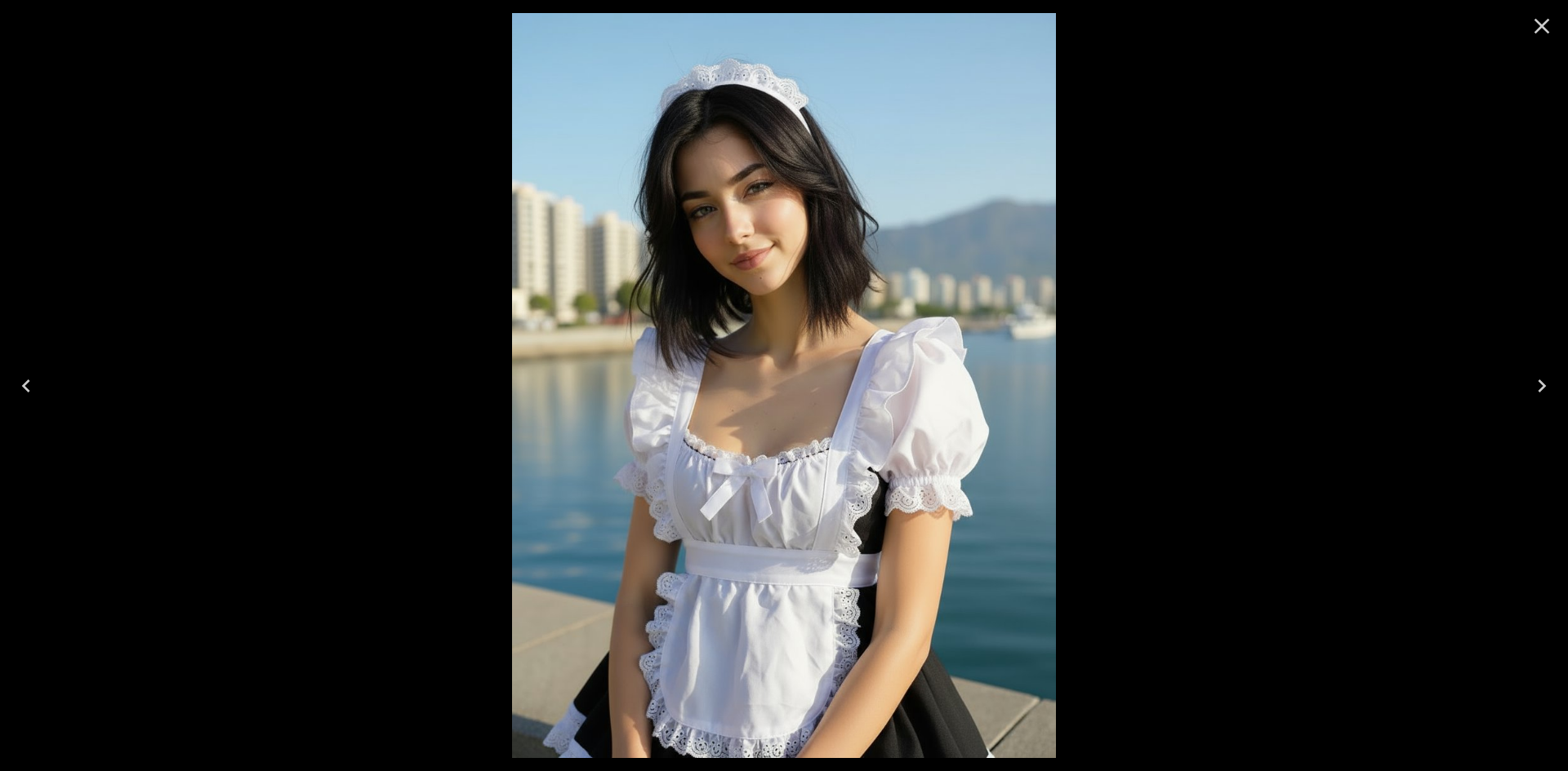
click at [28, 392] on icon "Previous" at bounding box center [26, 385] width 26 height 26
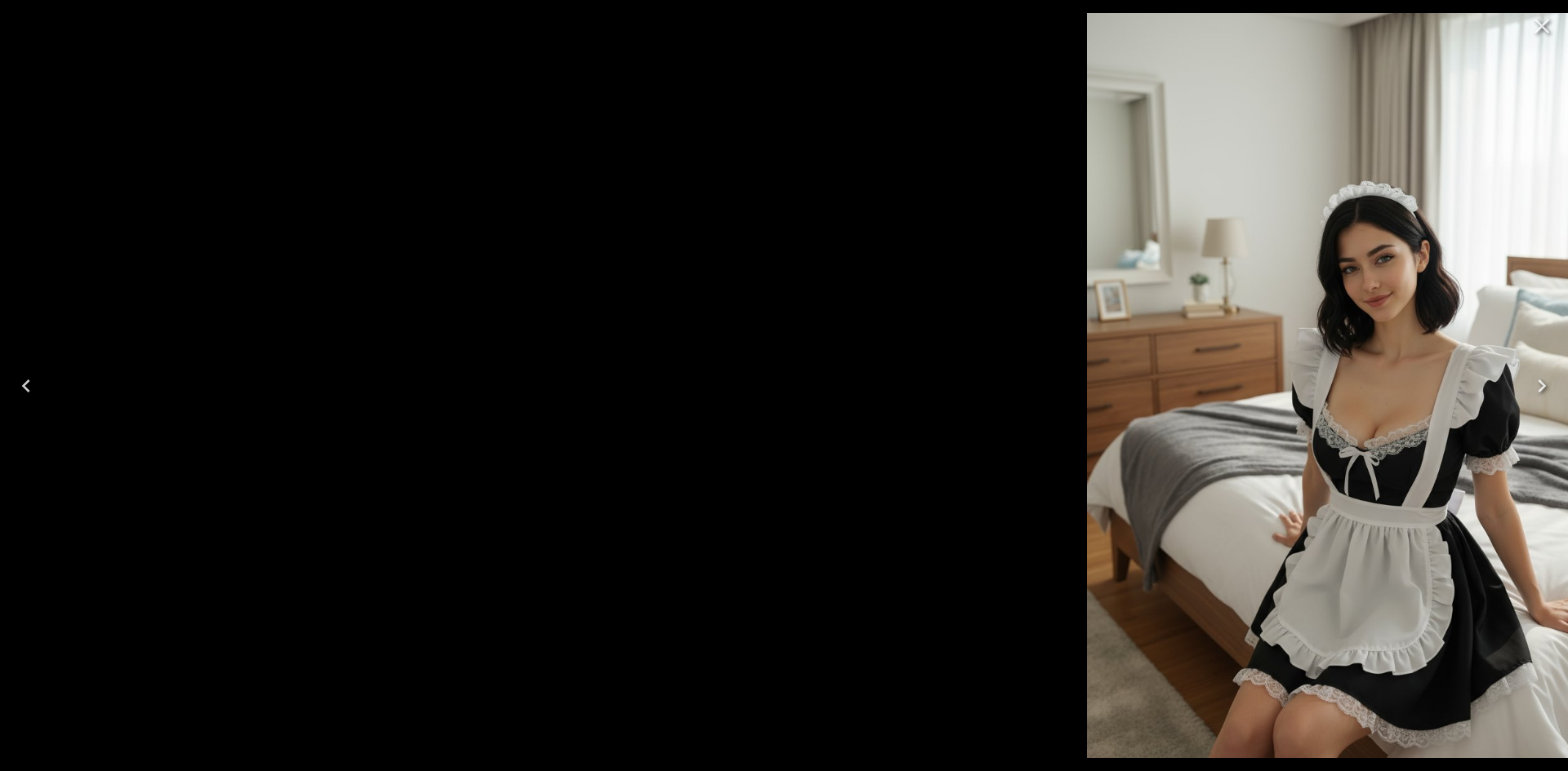
drag, startPoint x: 867, startPoint y: 333, endPoint x: 1123, endPoint y: 378, distance: 259.9
click at [1201, 398] on img at bounding box center [1359, 386] width 544 height 745
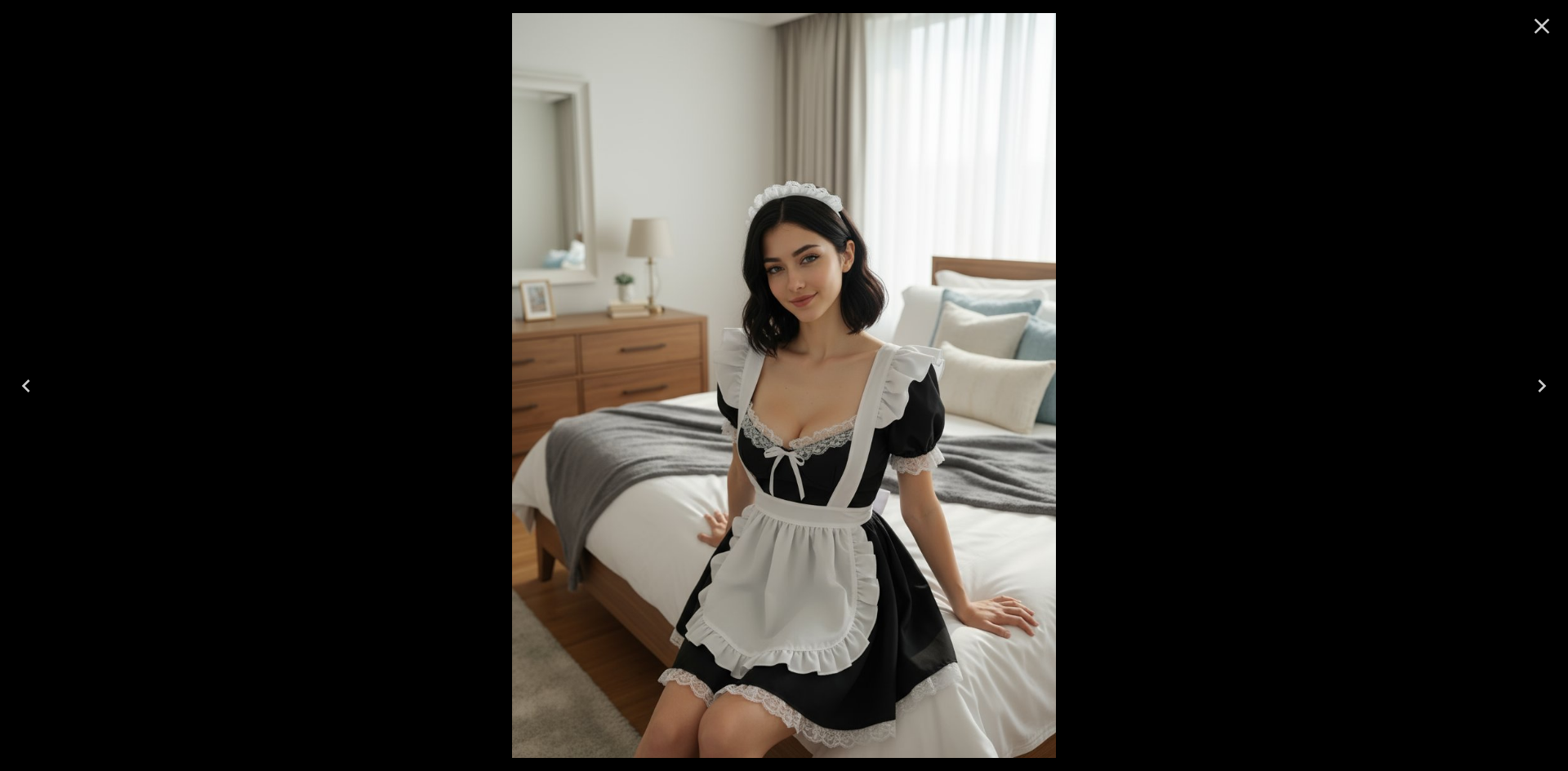
click at [99, 171] on div at bounding box center [784, 385] width 1568 height 771
click at [1530, 25] on icon "Close" at bounding box center [1540, 26] width 26 height 26
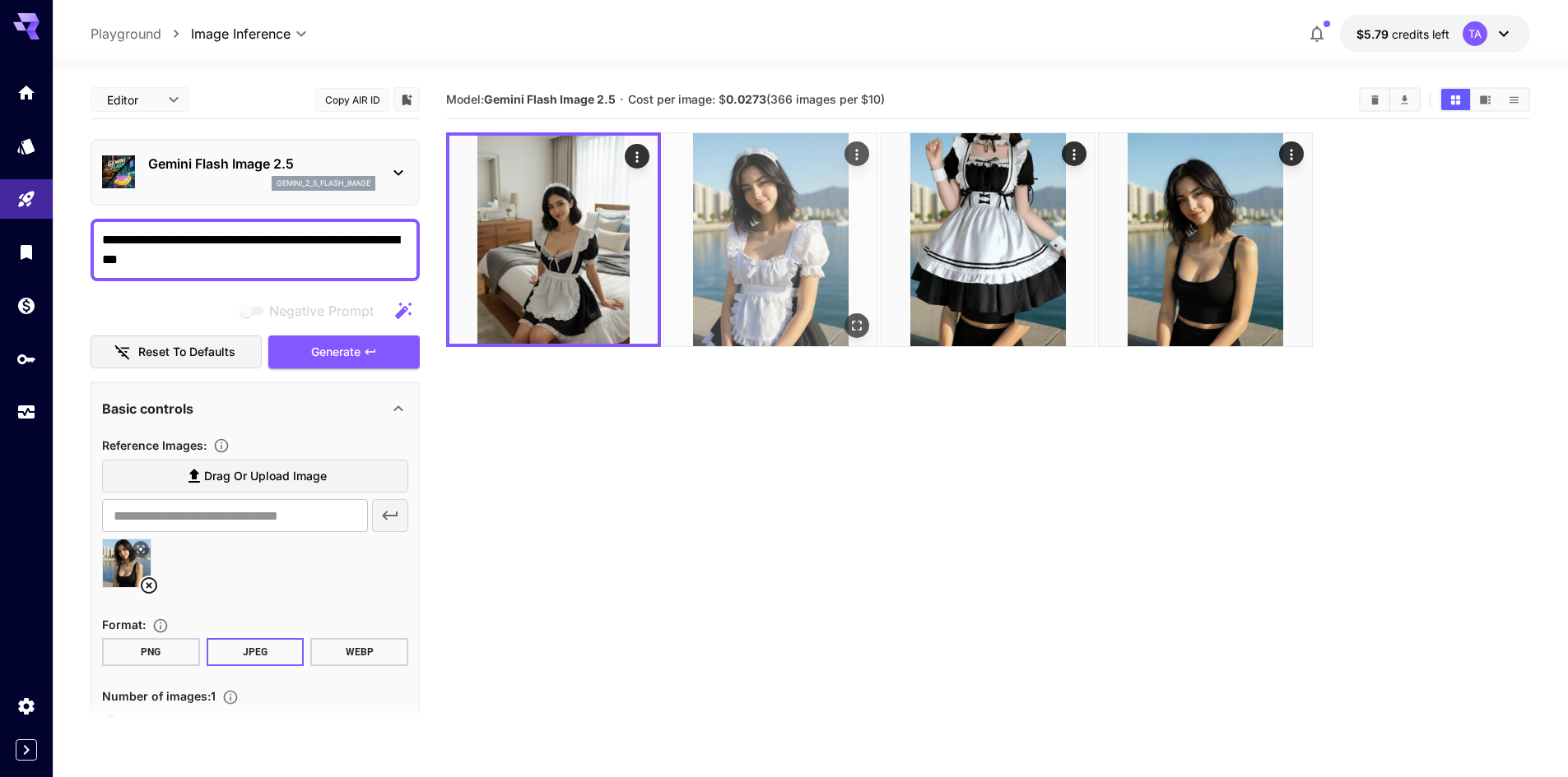
click at [866, 325] on button "Open in fullscreen" at bounding box center [857, 326] width 25 height 25
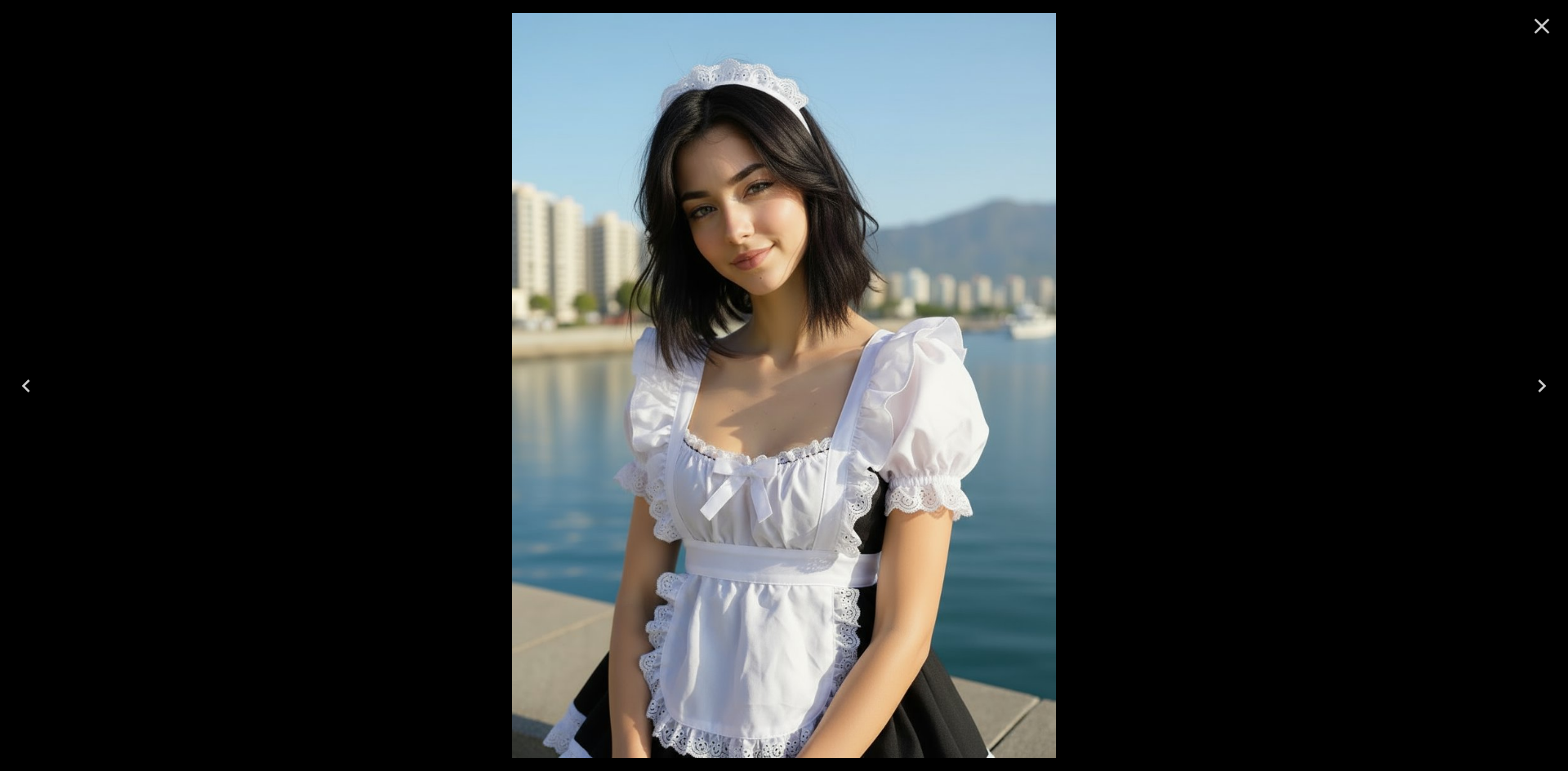
drag, startPoint x: 803, startPoint y: 286, endPoint x: 668, endPoint y: 329, distance: 141.7
click at [668, 329] on img at bounding box center [784, 386] width 544 height 745
click at [1539, 29] on icon "Close" at bounding box center [1541, 27] width 15 height 15
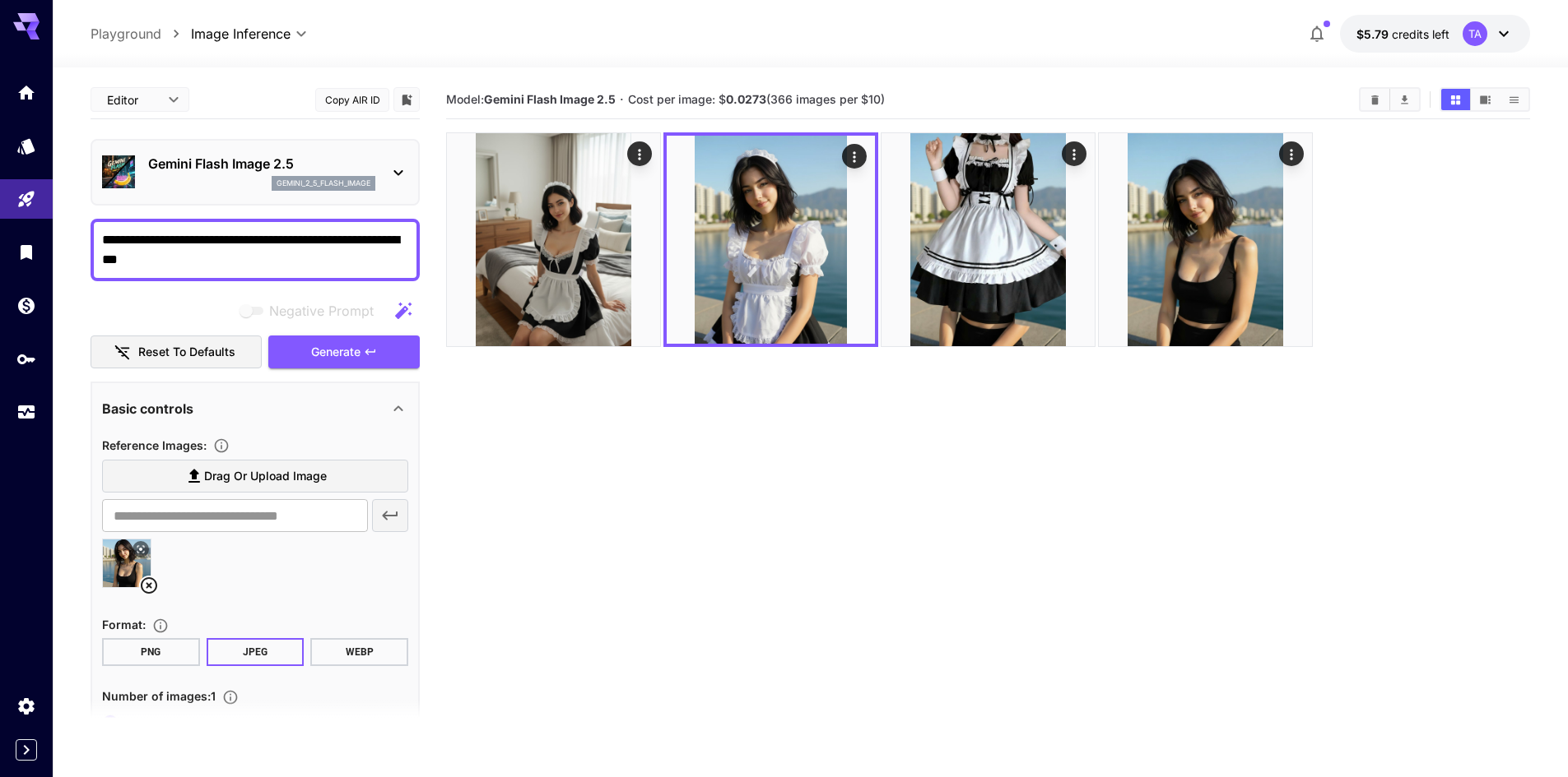
click at [177, 235] on textarea "**********" at bounding box center [254, 249] width 306 height 39
drag, startPoint x: 203, startPoint y: 257, endPoint x: 94, endPoint y: 245, distance: 109.7
click at [94, 245] on div "**********" at bounding box center [254, 249] width 329 height 62
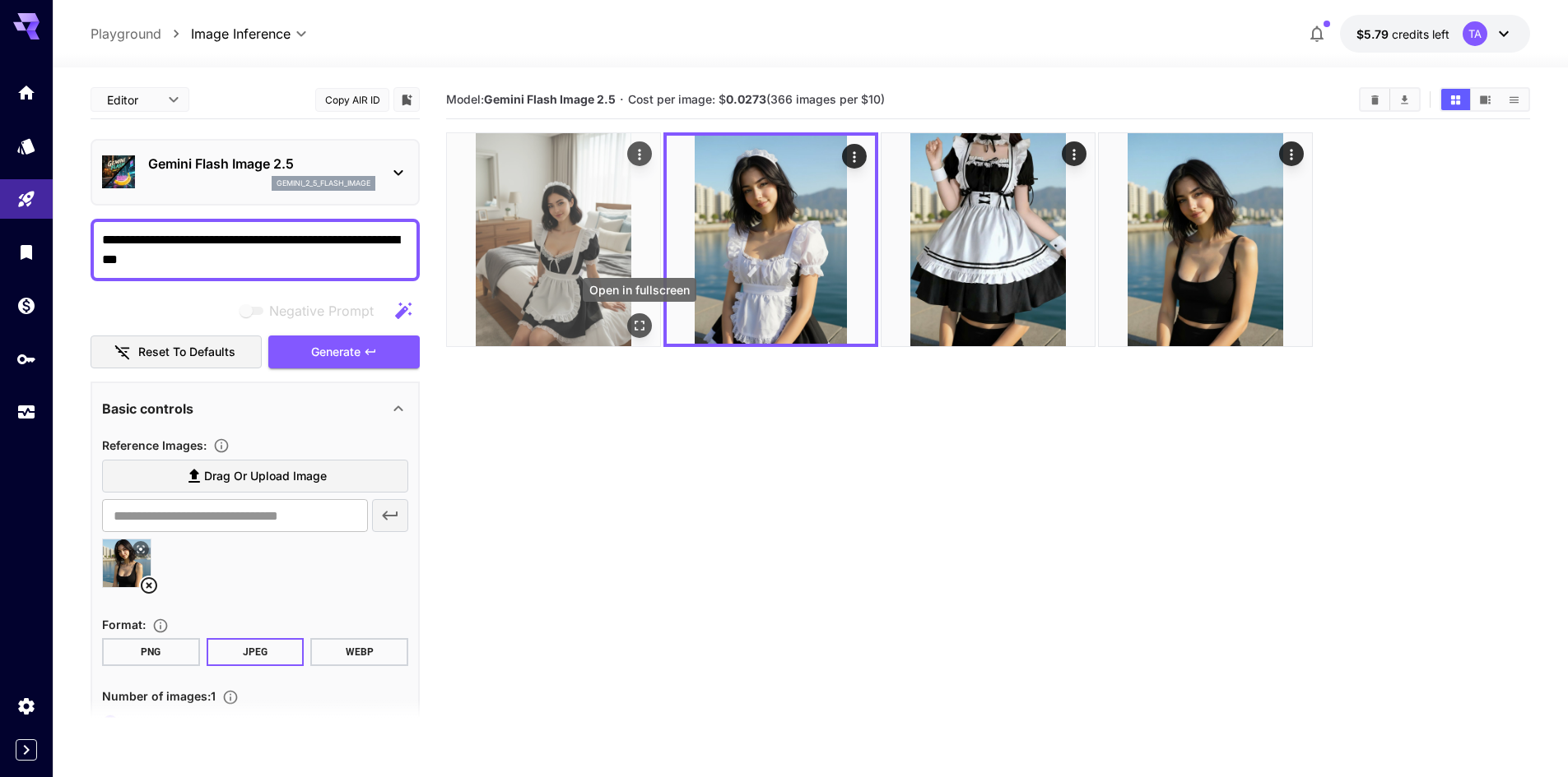
click at [640, 330] on icon "Open in fullscreen" at bounding box center [639, 325] width 16 height 16
